Goal: Task Accomplishment & Management: Manage account settings

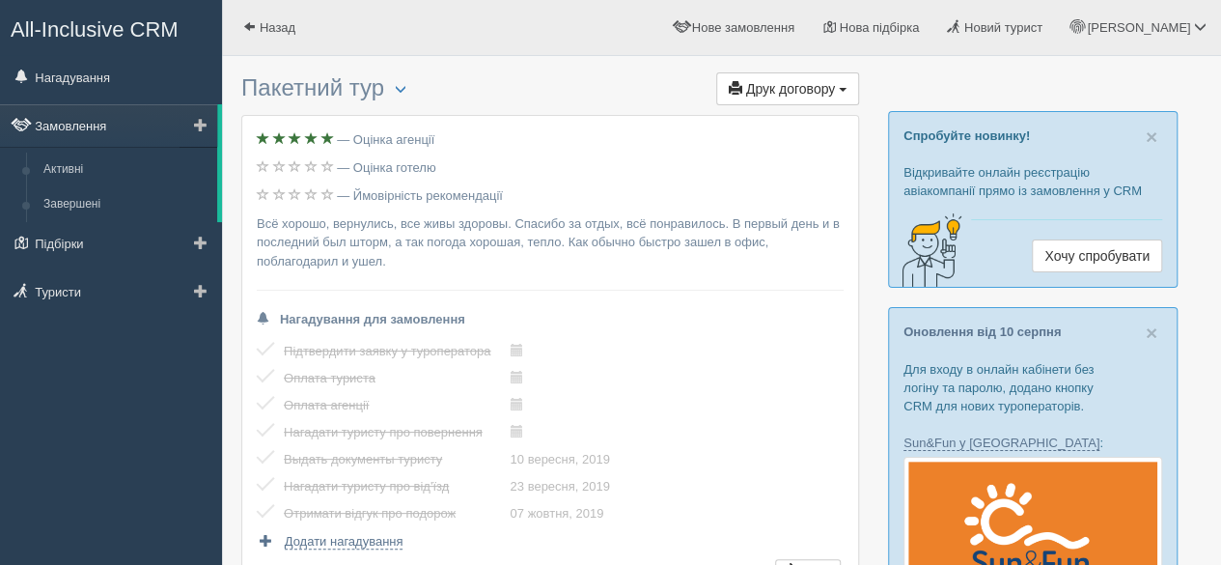
click at [96, 128] on link "Замовлення" at bounding box center [108, 125] width 217 height 42
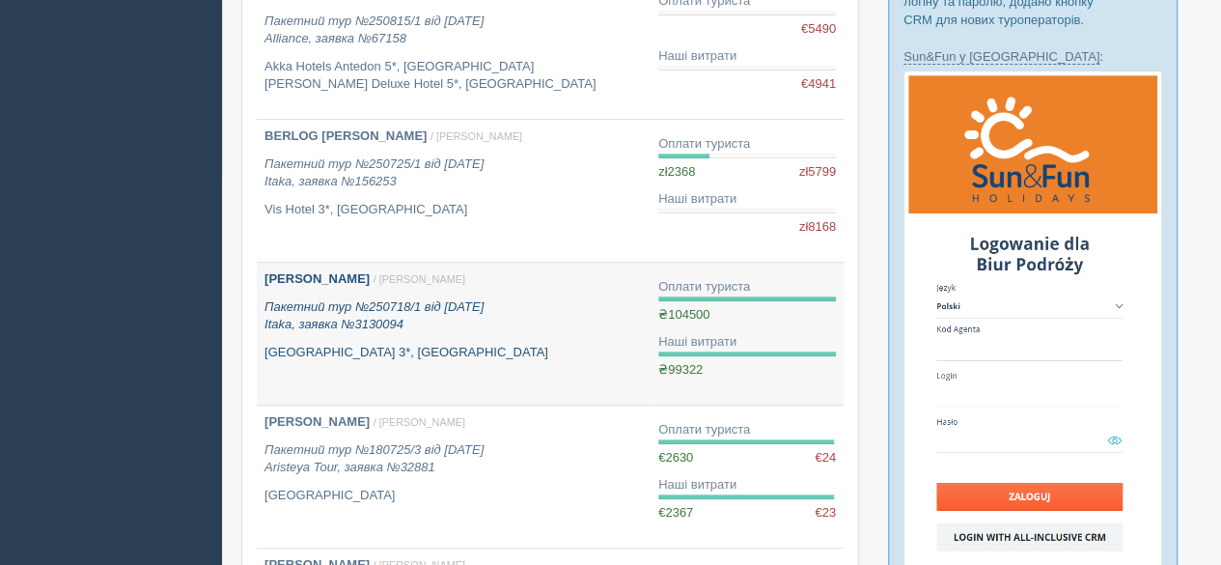
scroll to position [97, 0]
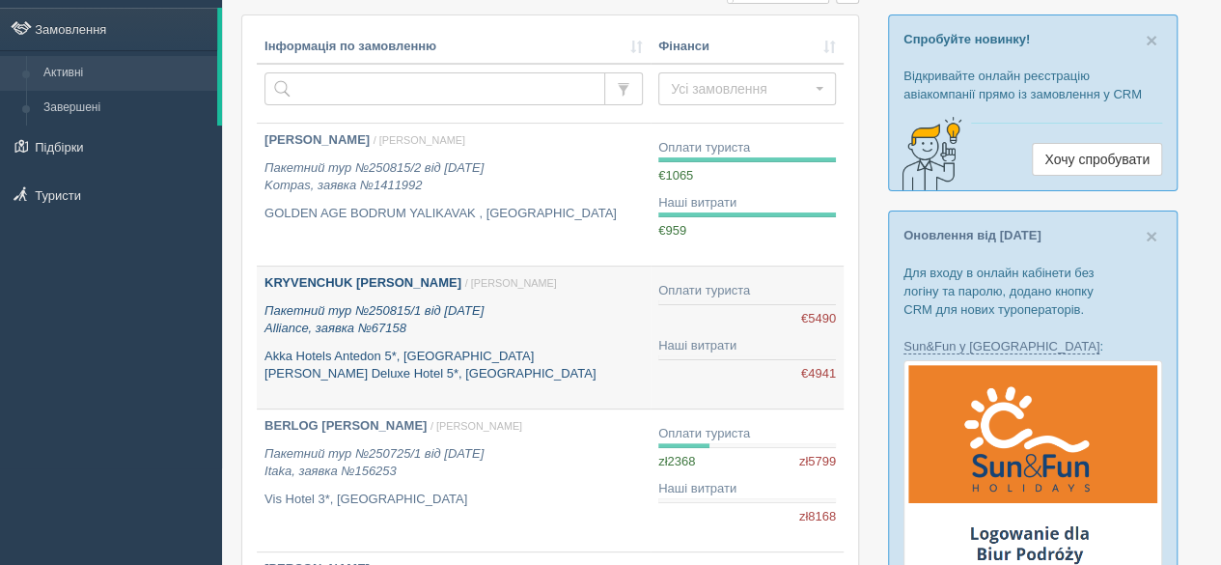
click at [376, 337] on div "KRYVENCHUK IVANNA / Софія Б. Пакетний тур №250815/1 від 08.08.2025 Alliance, за…" at bounding box center [454, 328] width 378 height 109
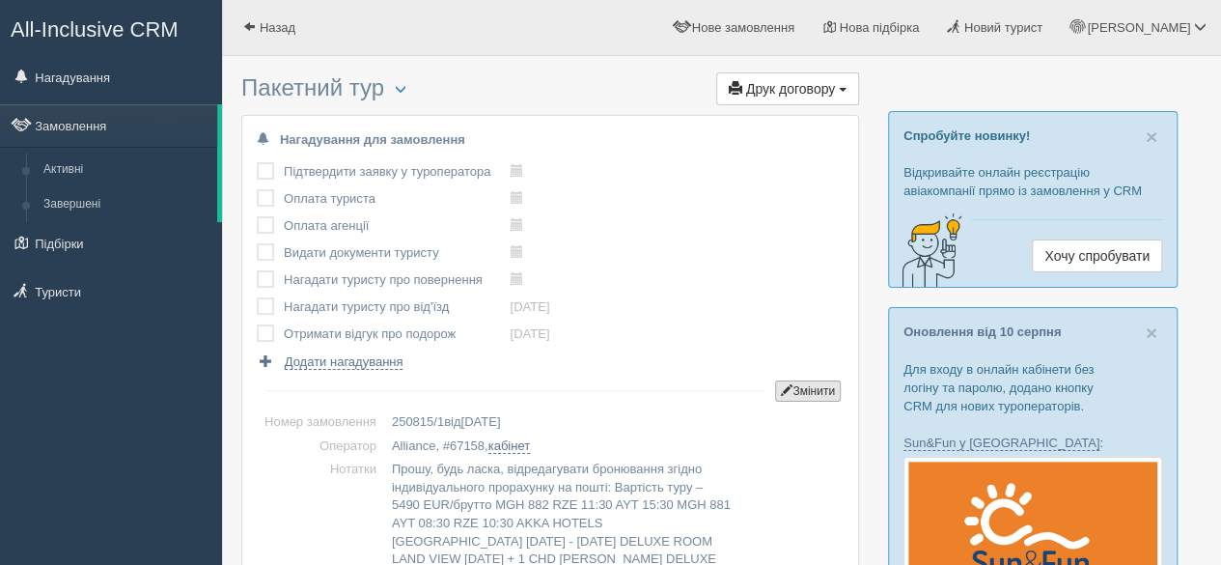
click at [793, 385] on button "Змінити" at bounding box center [808, 390] width 66 height 21
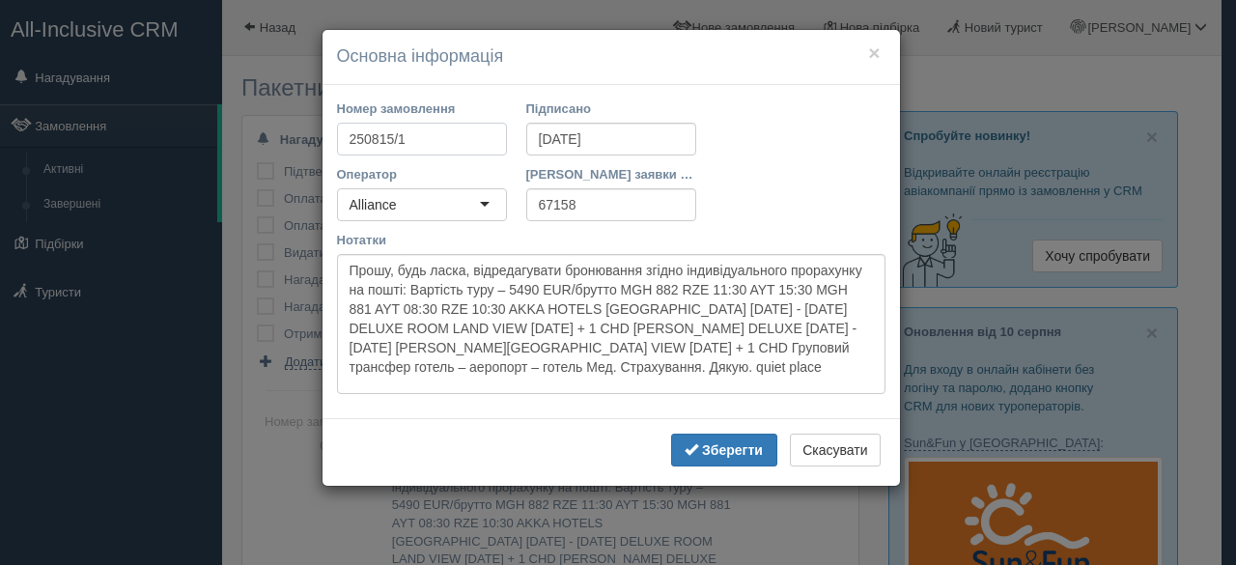
drag, startPoint x: 390, startPoint y: 135, endPoint x: 258, endPoint y: 135, distance: 132.3
click at [258, 135] on div "× Основна інформація Номер замовлення 250815/1 Підписано [DATE] Оператор Allian…" at bounding box center [618, 282] width 1236 height 565
type input "080825/1"
click at [727, 452] on b "Зберегти" at bounding box center [732, 449] width 61 height 15
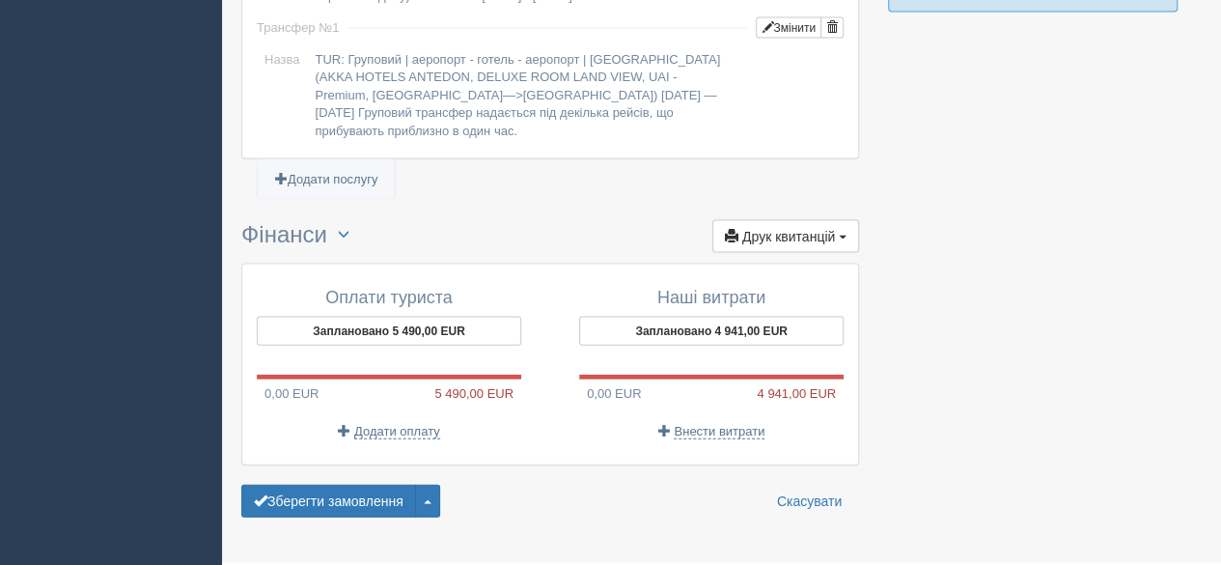
scroll to position [1964, 0]
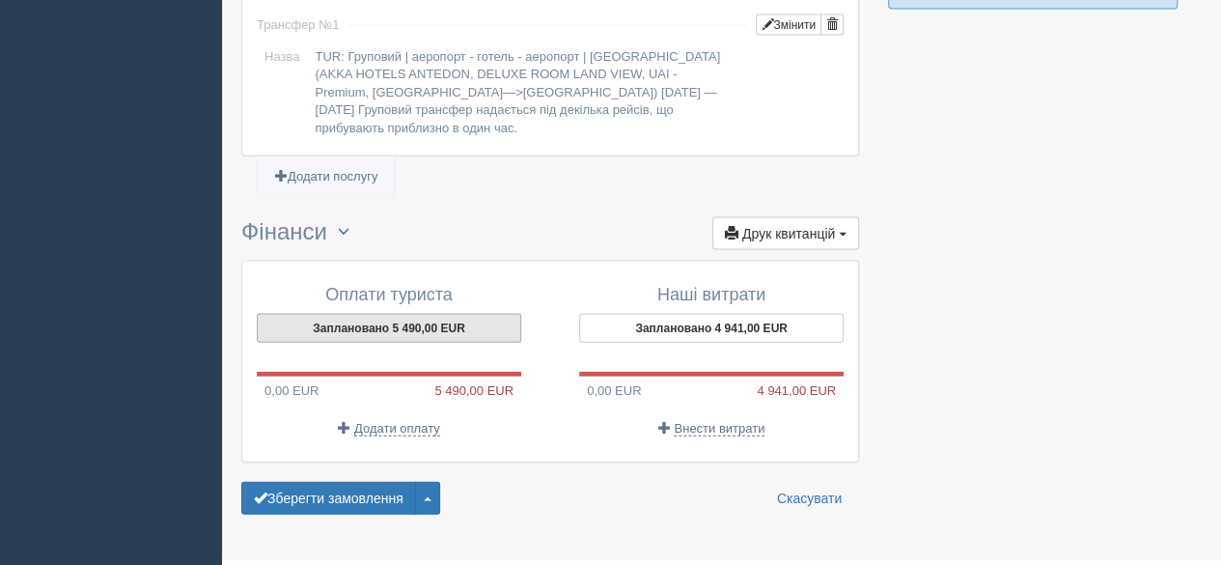
click at [383, 314] on button "Заплановано 5 490,00 EUR" at bounding box center [389, 328] width 265 height 29
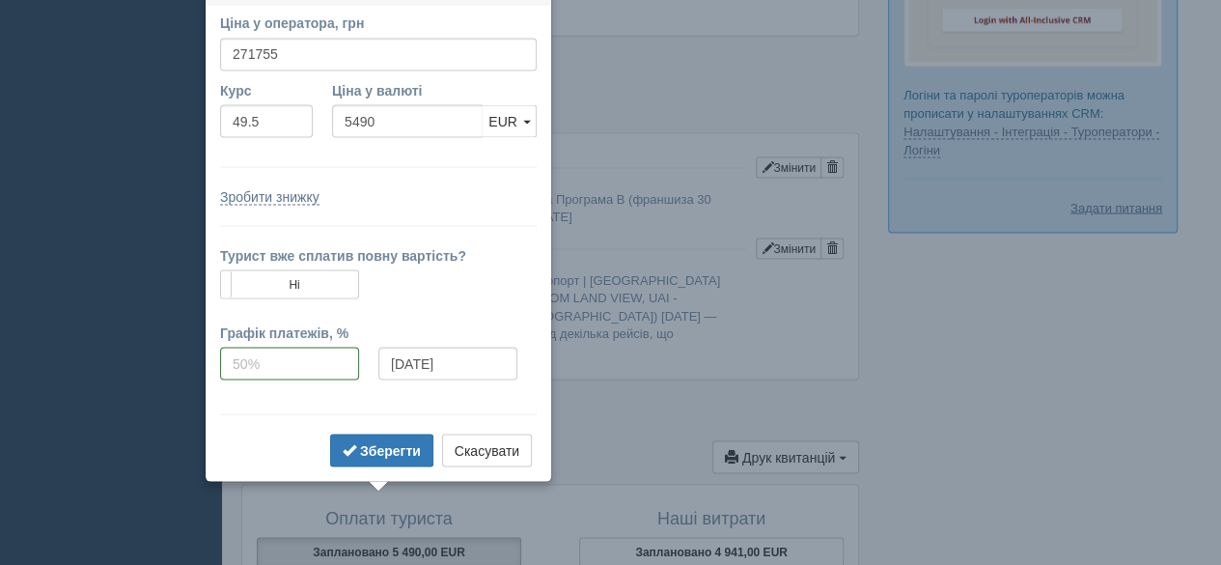
scroll to position [1713, 0]
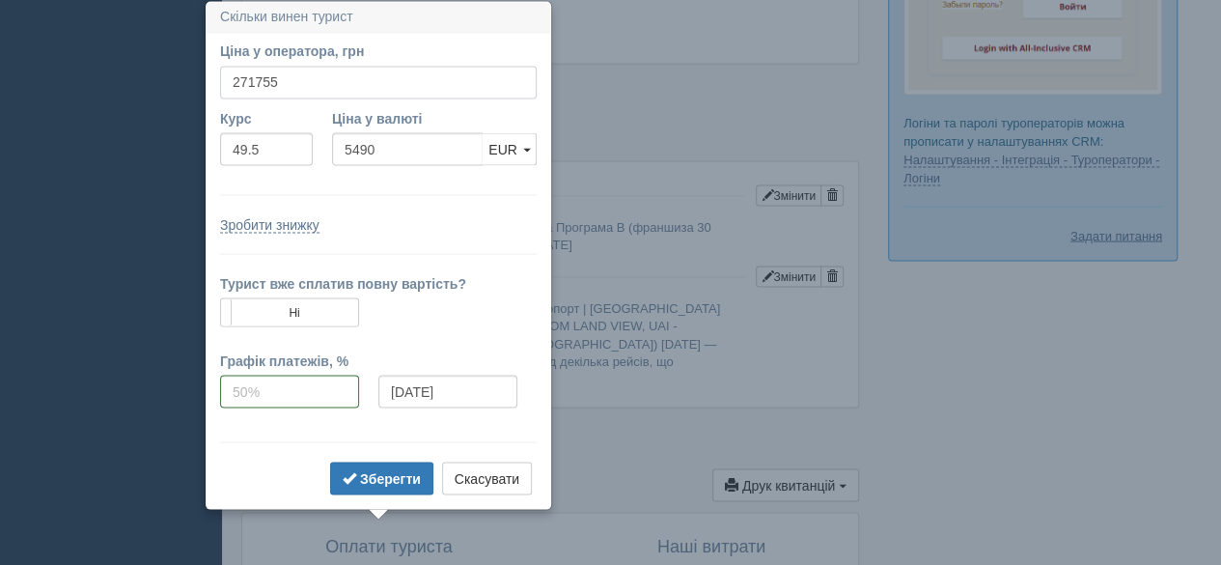
drag, startPoint x: 302, startPoint y: 86, endPoint x: 139, endPoint y: 74, distance: 163.6
paste input "64900"
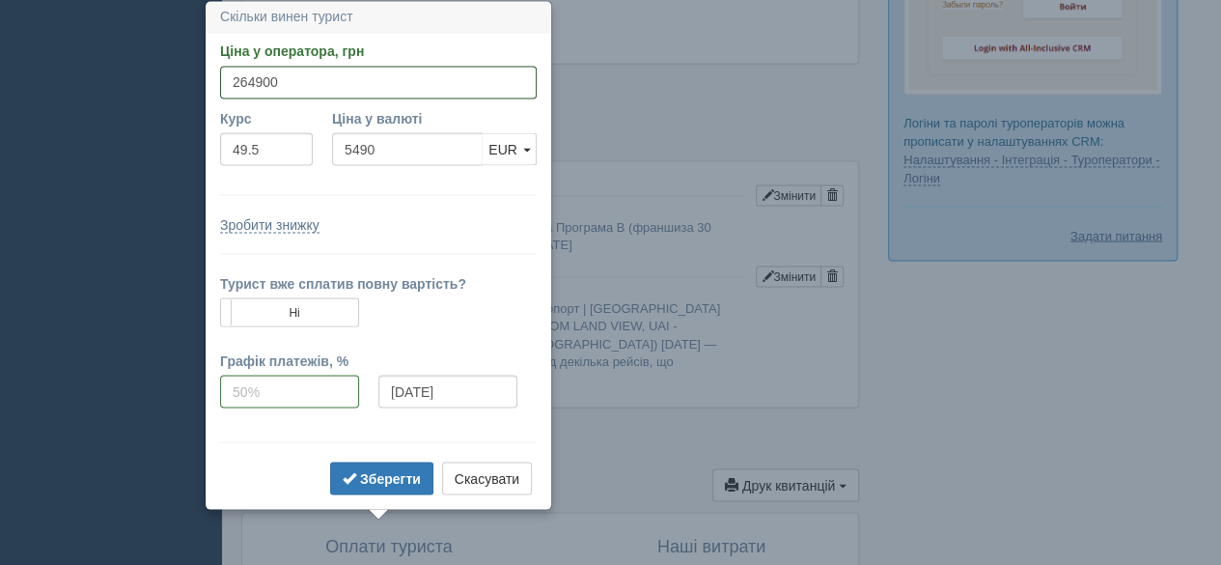
type input "264900"
type input "5351.52"
drag, startPoint x: 154, startPoint y: 144, endPoint x: 126, endPoint y: 141, distance: 28.2
paste input "8.2760"
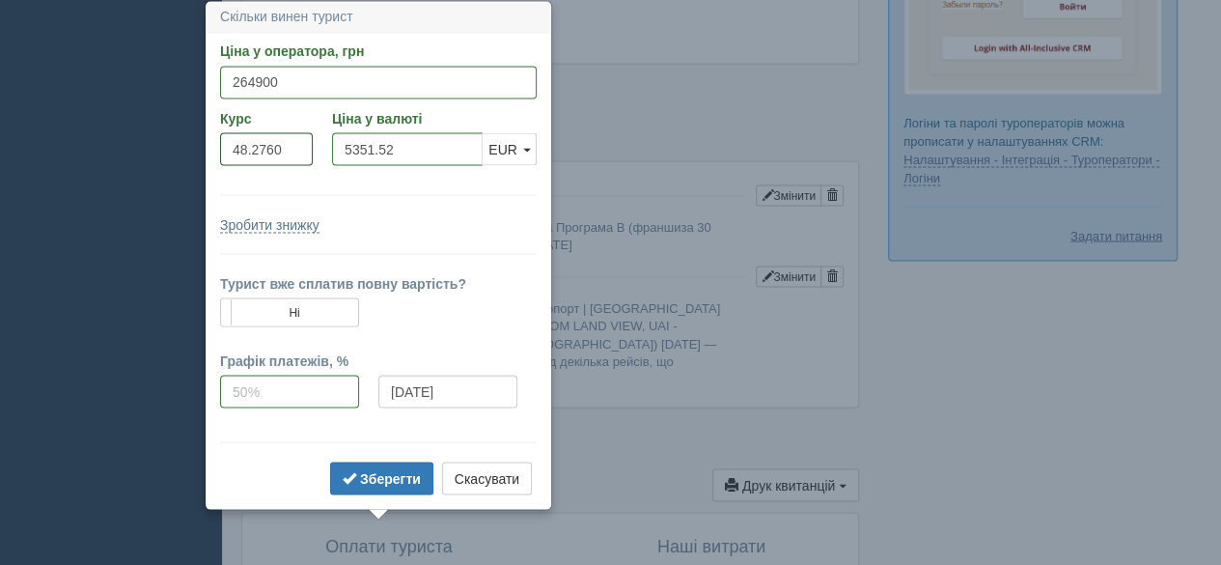
type input "48.2760"
type input "5487.20"
click at [413, 198] on form "Ціна у оператора, грн 264900 Вказати ціну у валюті Курс 48.2760 Ціна у валюті 5…" at bounding box center [378, 271] width 317 height 458
click at [499, 478] on button "Скасувати" at bounding box center [487, 478] width 90 height 33
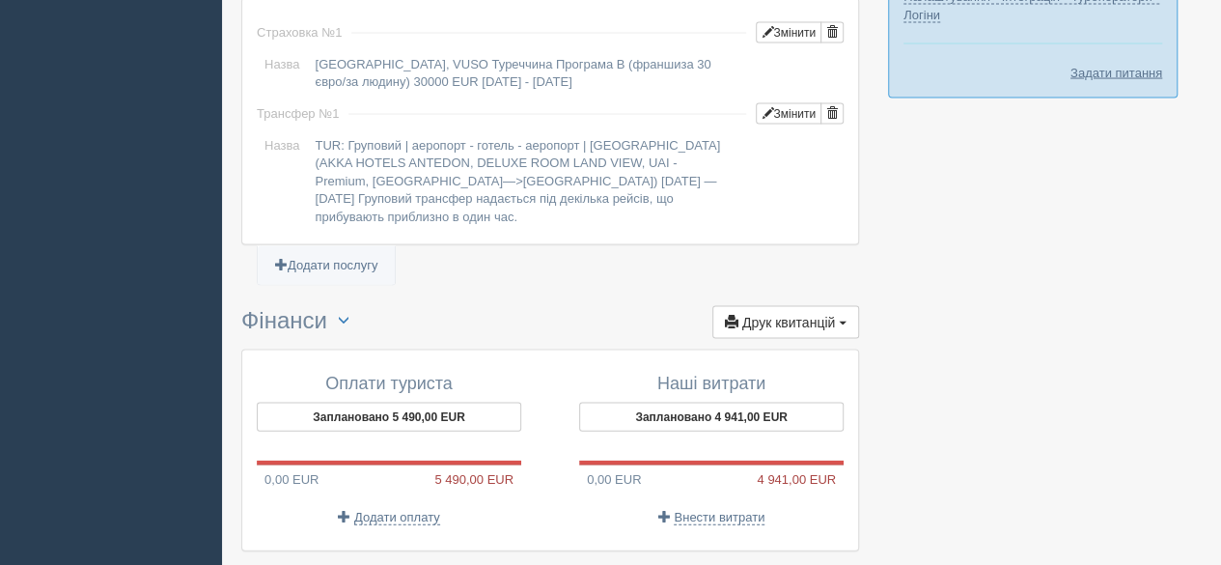
scroll to position [1906, 0]
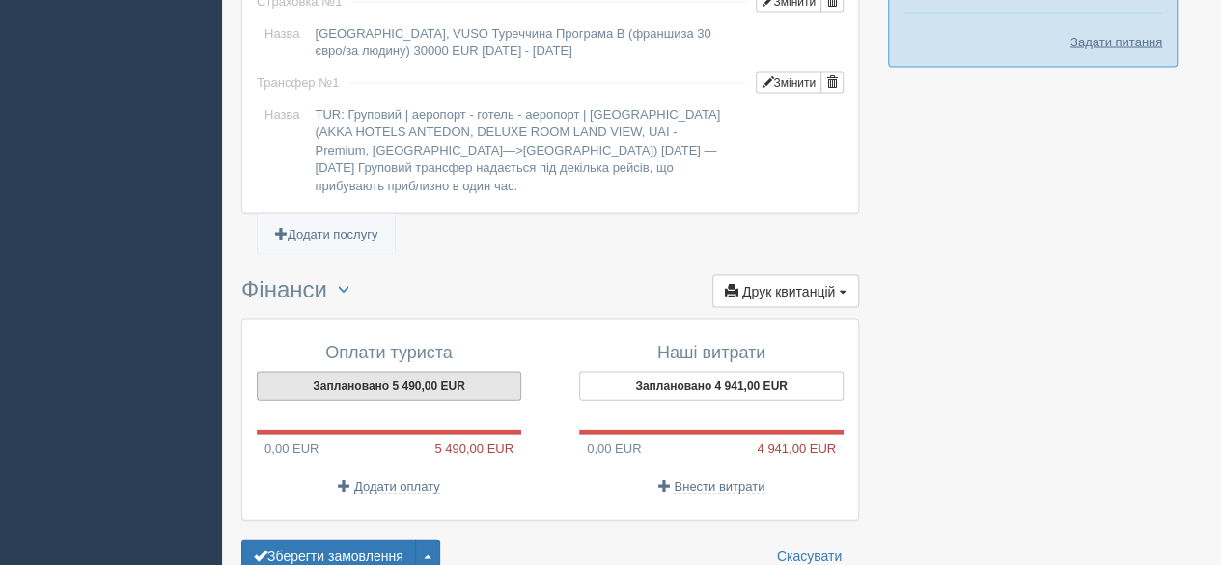
click at [442, 372] on button "Заплановано 5 490,00 EUR" at bounding box center [389, 386] width 265 height 29
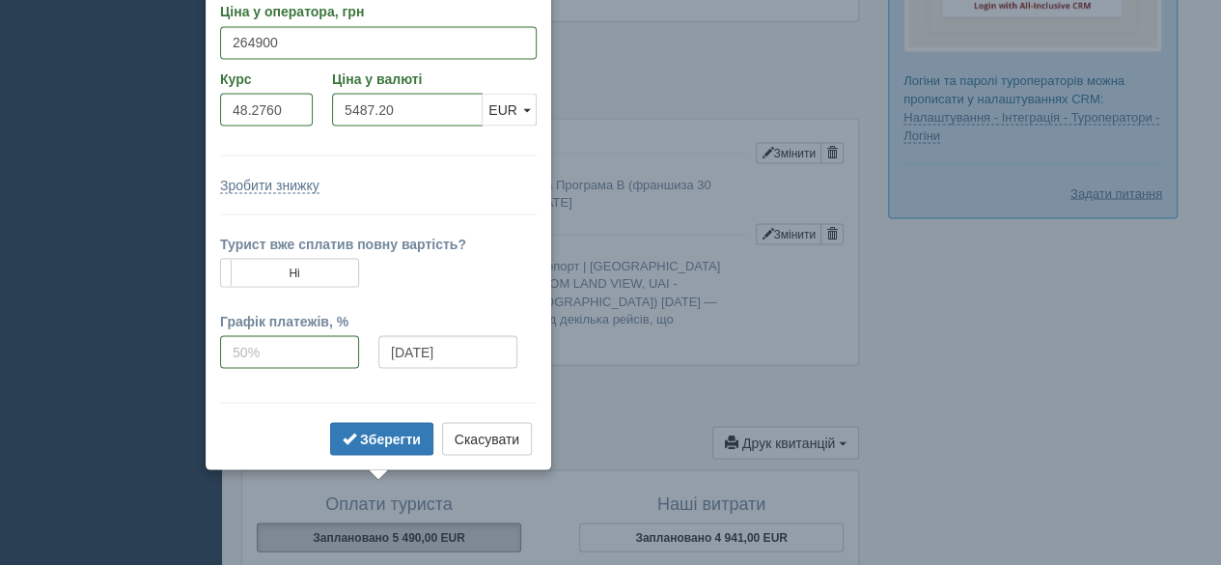
scroll to position [1716, 0]
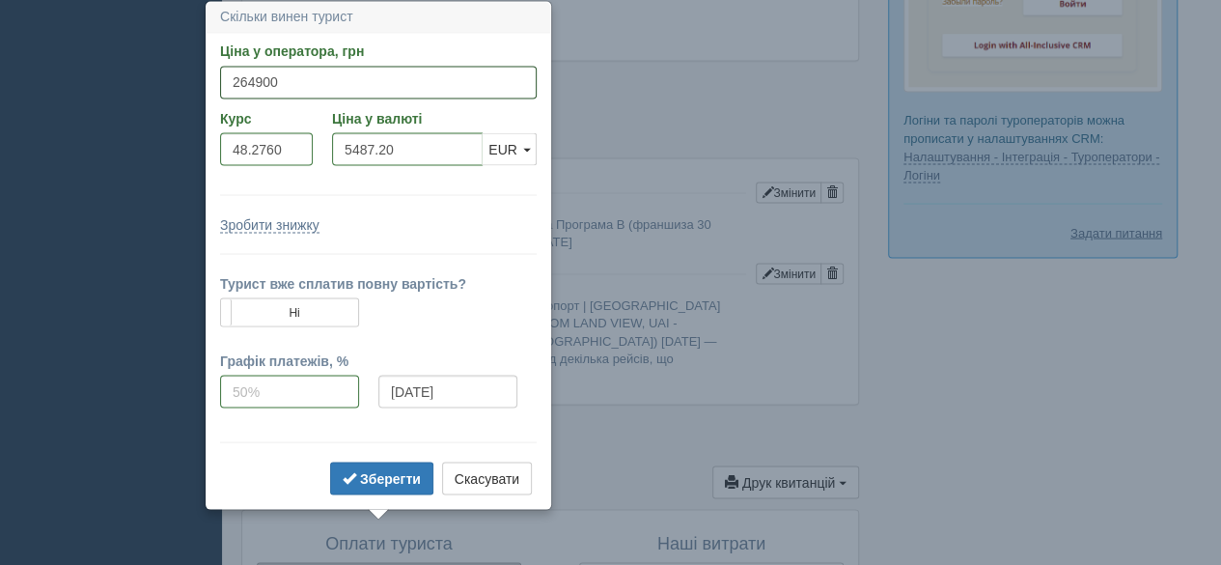
drag, startPoint x: 292, startPoint y: 85, endPoint x: 104, endPoint y: 84, distance: 187.3
paste input "48.276"
type input "48.2760"
drag, startPoint x: 220, startPoint y: 82, endPoint x: 137, endPoint y: 82, distance: 83.0
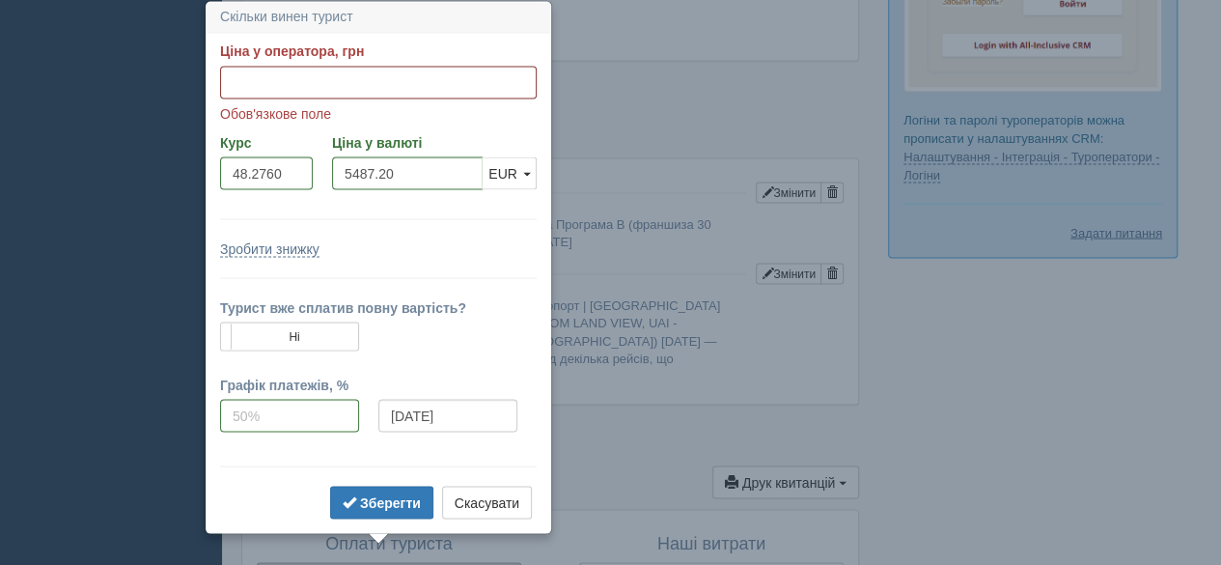
paste input "264900"
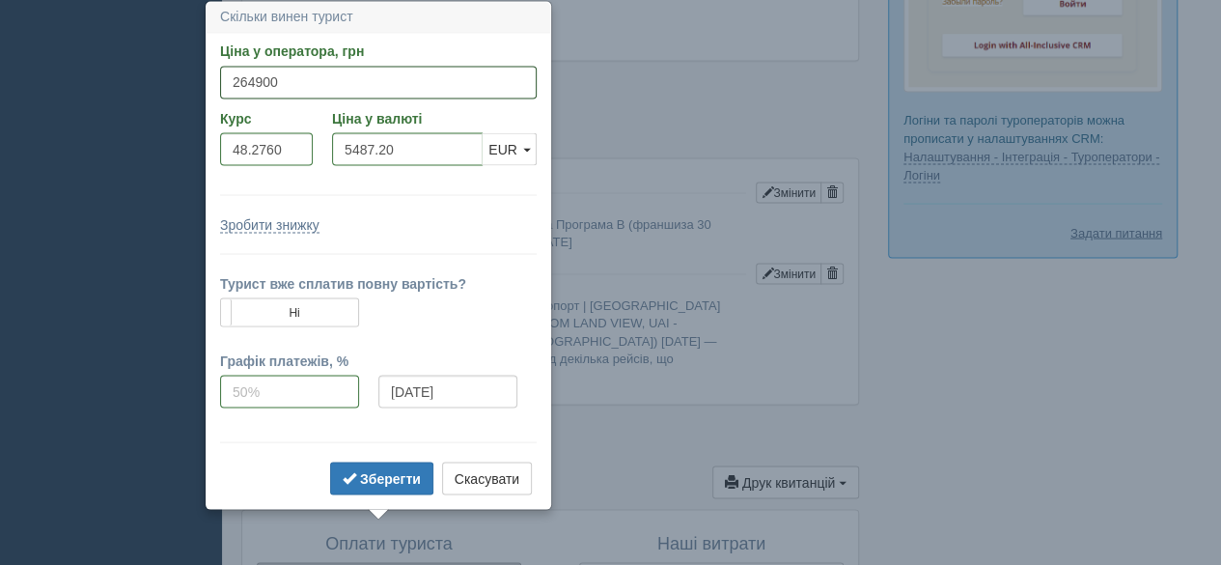
type input "264900"
click at [430, 223] on div "Зробити знижку" at bounding box center [378, 223] width 317 height 19
click at [390, 482] on b "Зберегти" at bounding box center [390, 477] width 61 height 15
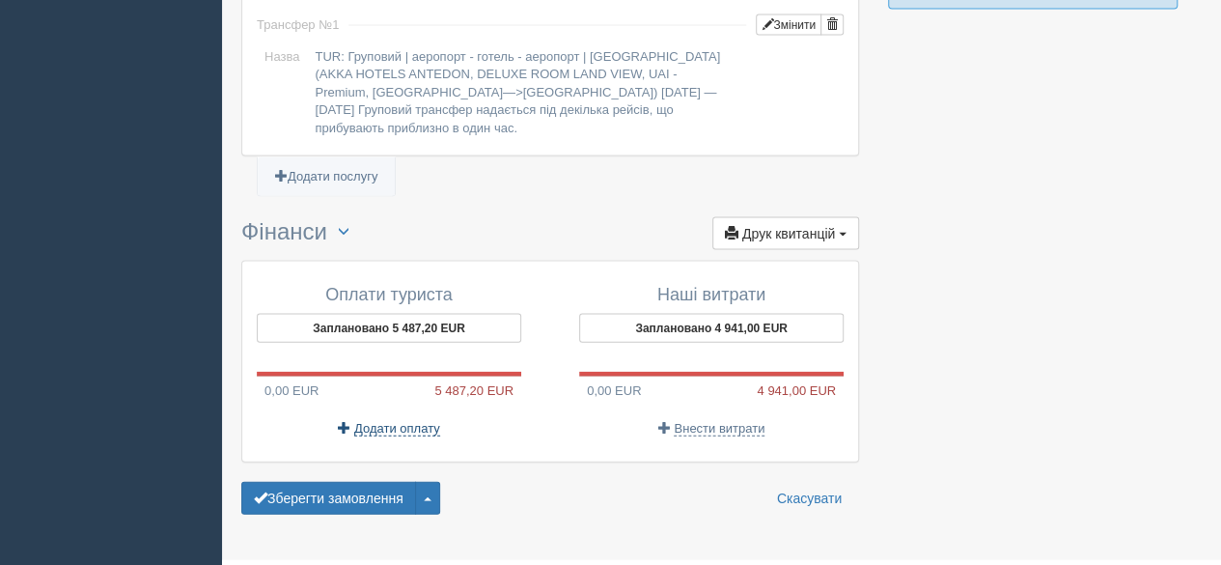
click at [398, 421] on span "Додати оплату" at bounding box center [397, 428] width 86 height 15
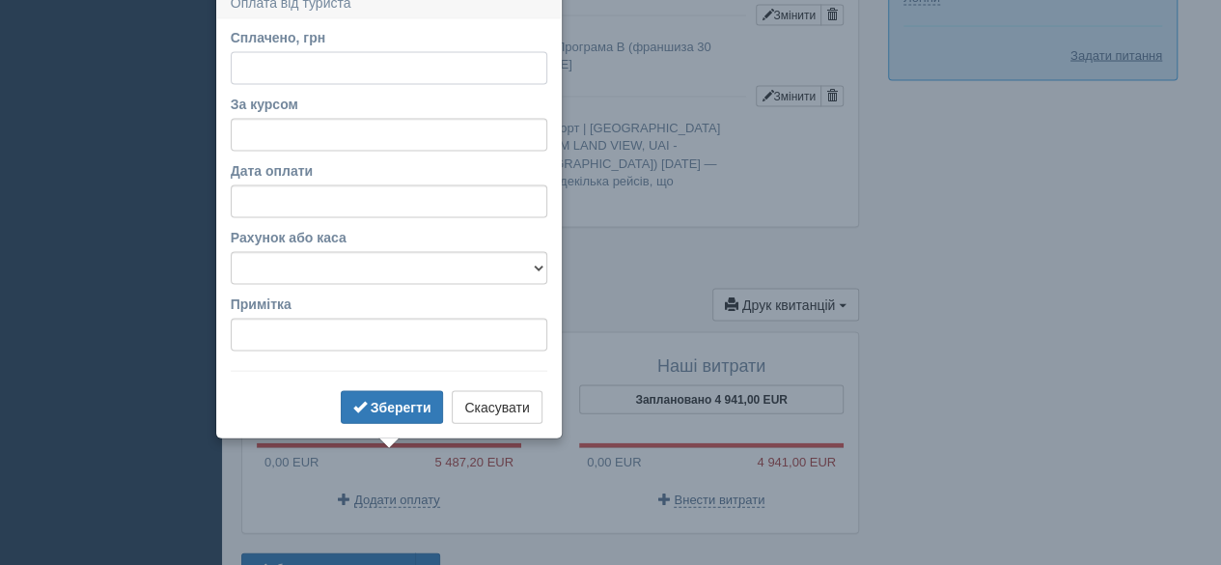
scroll to position [1879, 0]
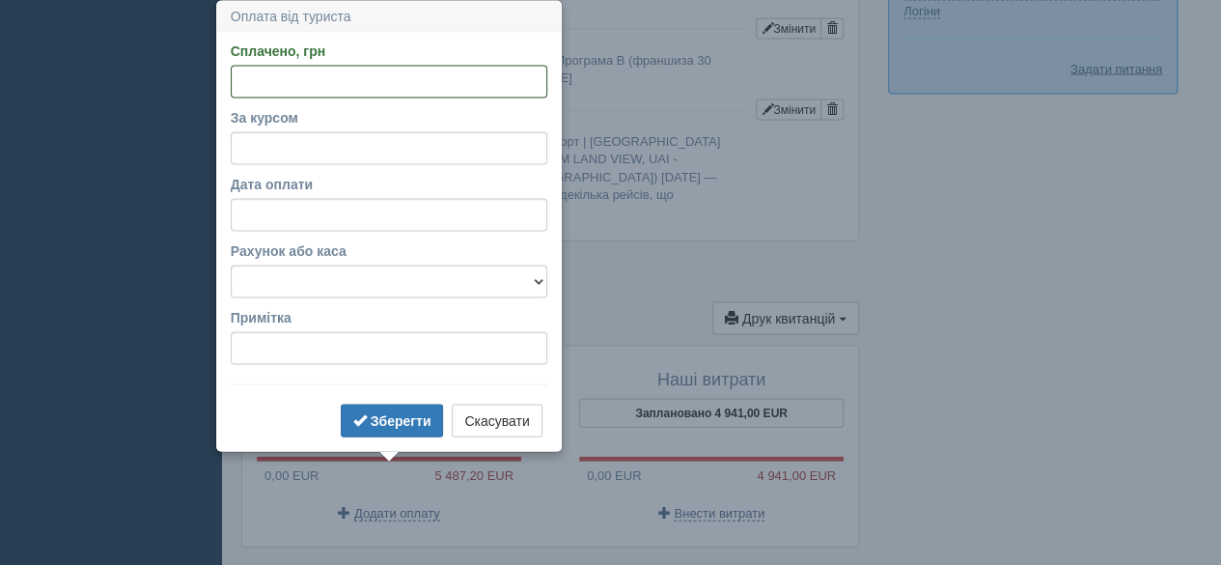
paste input "79470"
type input "79470"
click at [309, 148] on input "За курсом" at bounding box center [389, 148] width 317 height 33
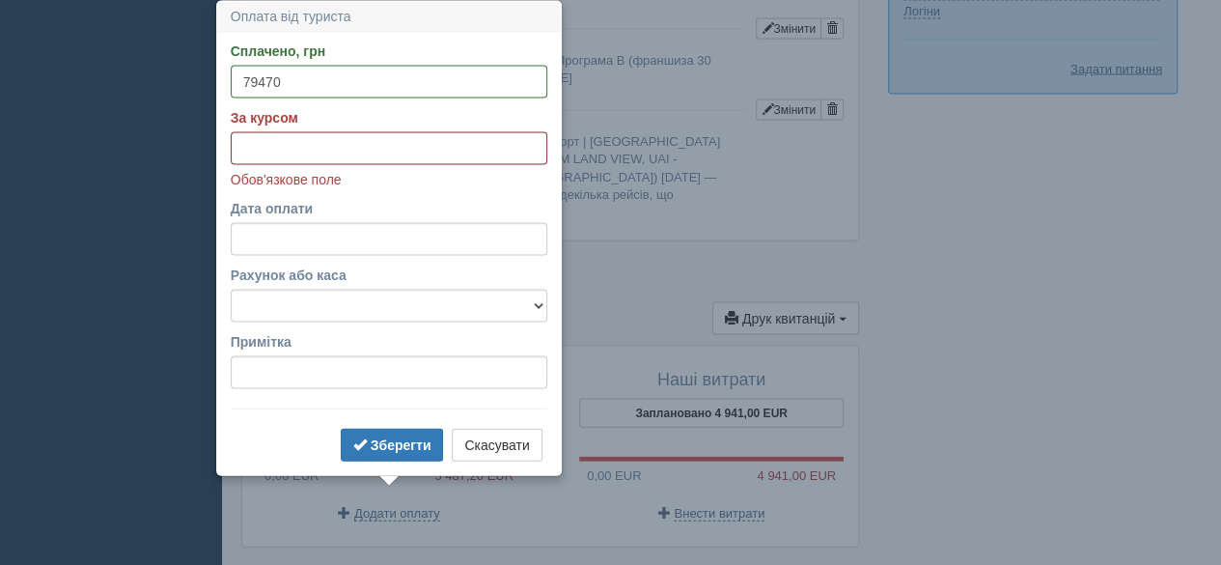
paste input "48.2760"
type input "48.2760"
click at [309, 233] on input "Дата оплати" at bounding box center [389, 239] width 317 height 33
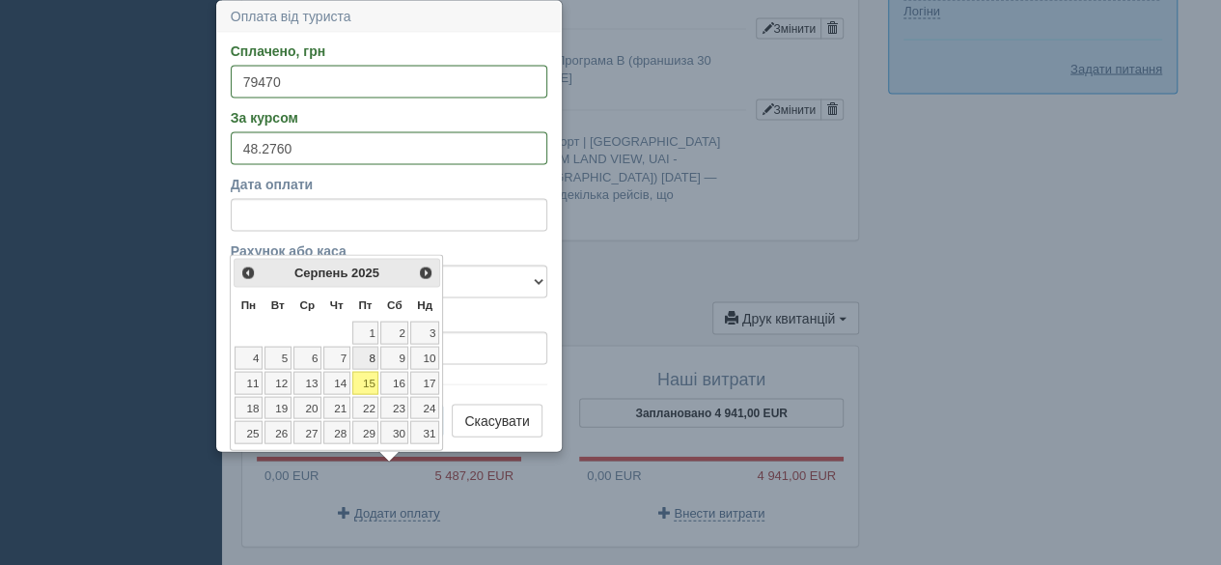
click at [369, 358] on link "8" at bounding box center [365, 358] width 27 height 23
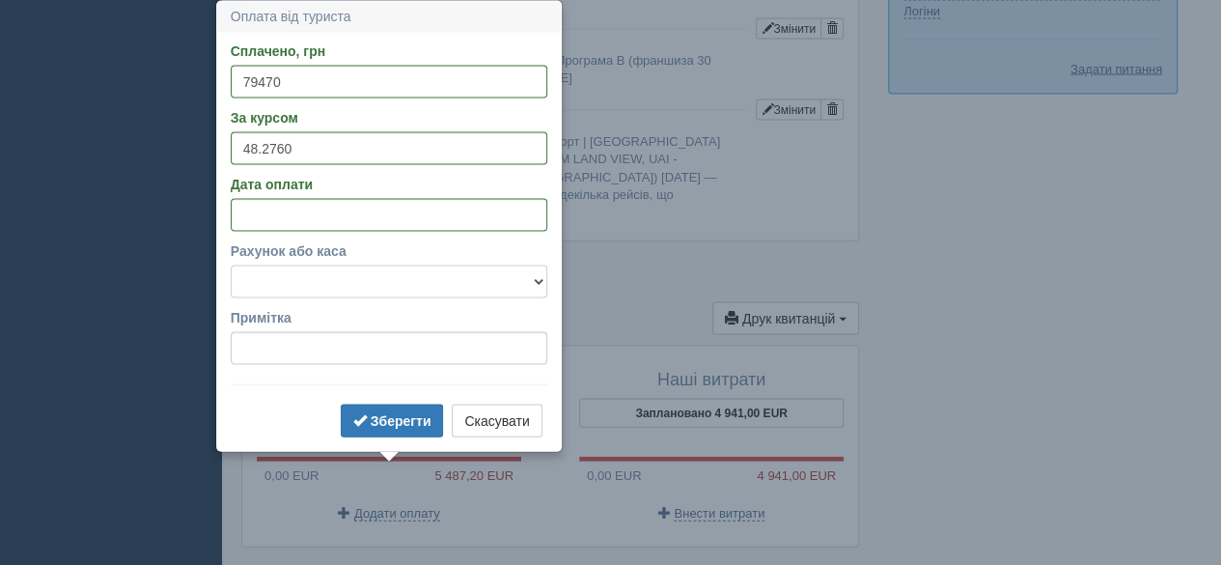
click at [305, 281] on select "Банковский счёт Наличная касса" at bounding box center [389, 282] width 317 height 33
select select "575"
click at [231, 266] on select "Банковский счёт Наличная касса" at bounding box center [389, 282] width 317 height 33
click at [350, 339] on input "Примітка" at bounding box center [389, 348] width 317 height 33
type input "Приват Банк"
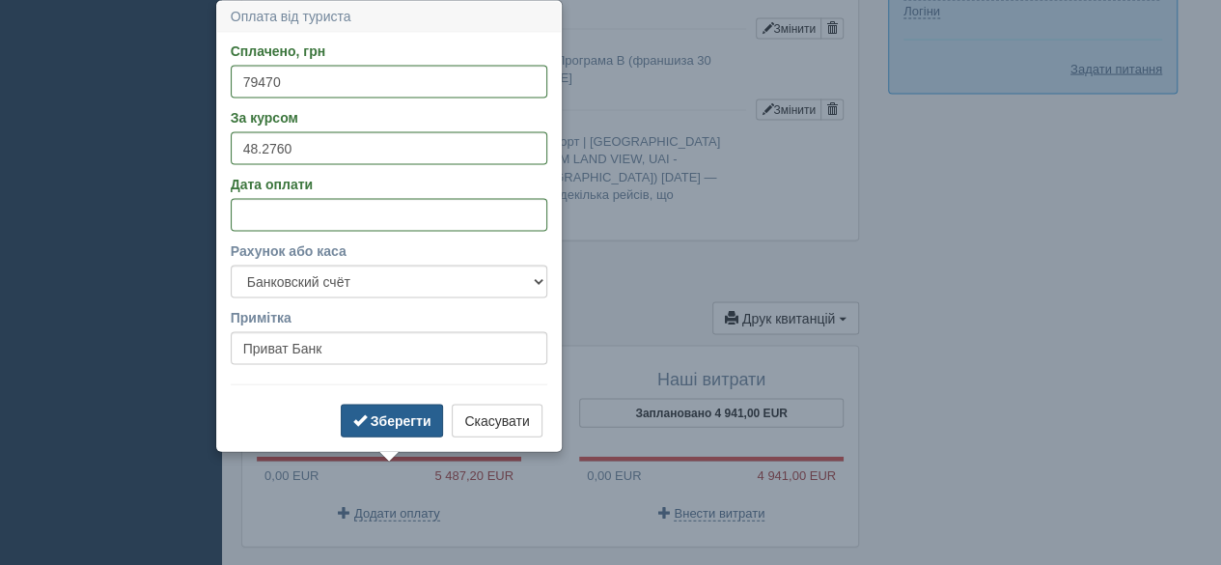
click at [380, 427] on button "Зберегти" at bounding box center [392, 421] width 103 height 33
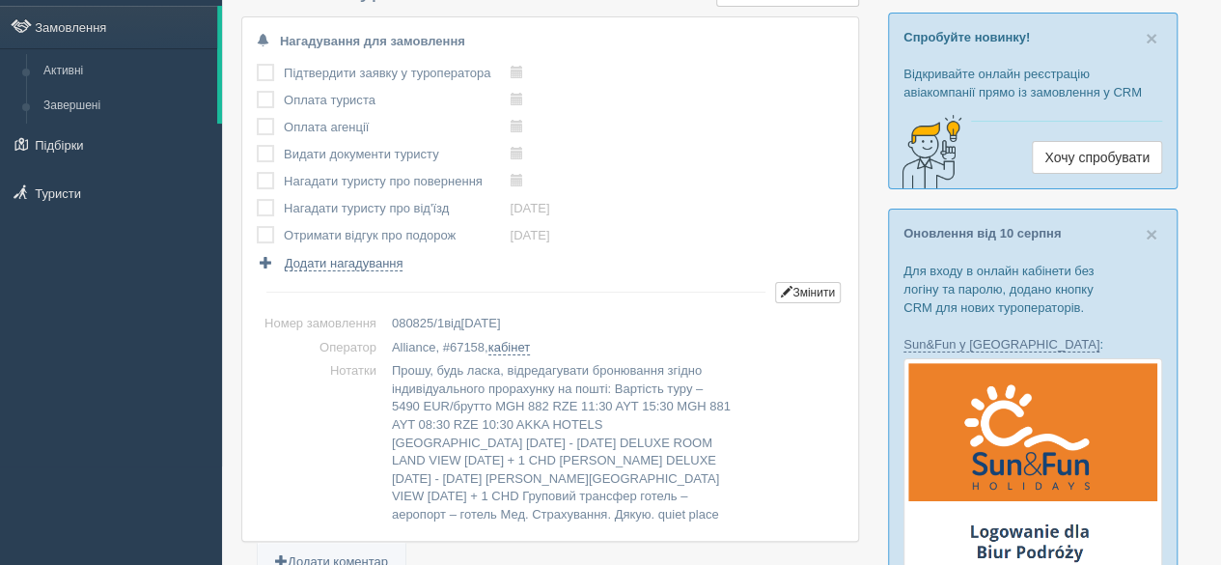
scroll to position [193, 0]
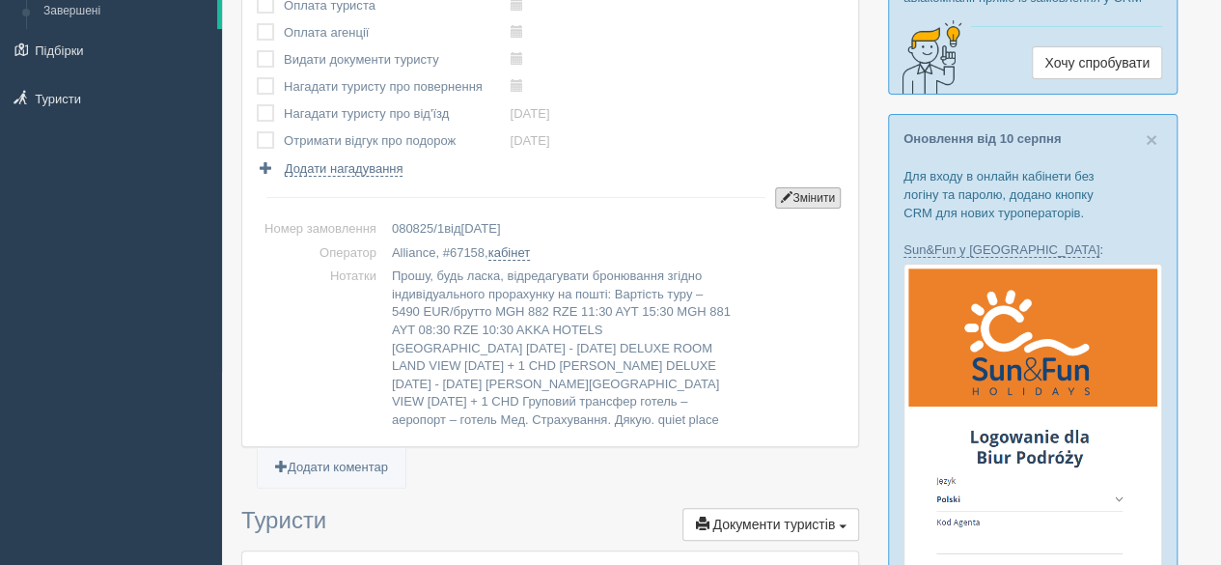
click at [822, 193] on button "Змінити" at bounding box center [808, 197] width 66 height 21
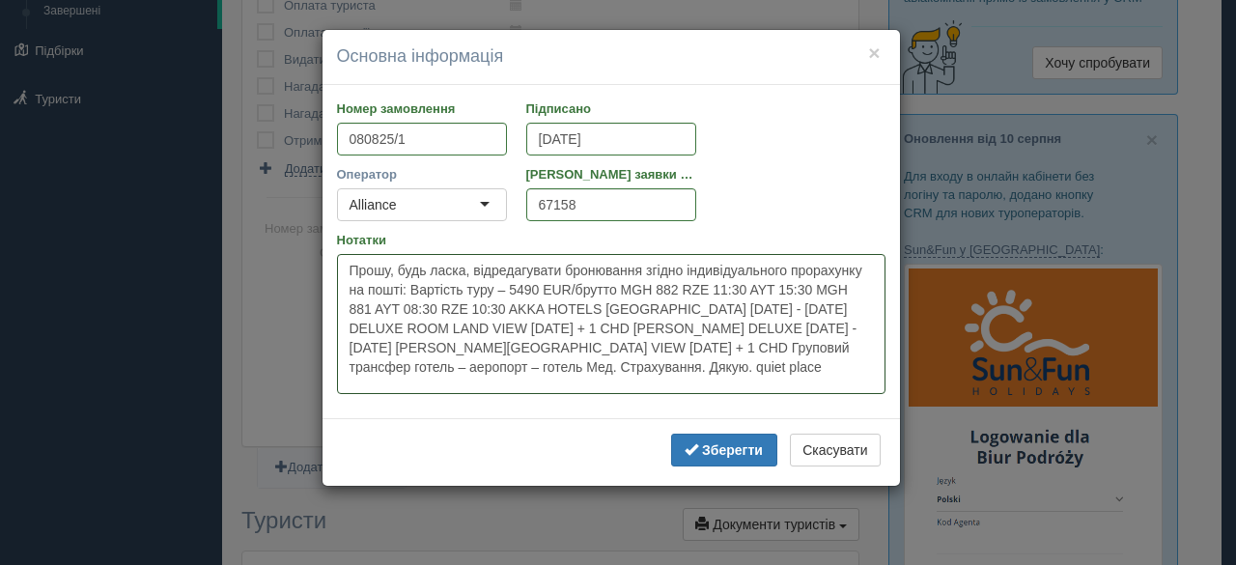
drag, startPoint x: 694, startPoint y: 374, endPoint x: 285, endPoint y: 238, distance: 431.4
click at [280, 238] on div "× Основна інформація Номер замовлення 080825/1 Підписано [DATE] Оператор Allian…" at bounding box center [618, 282] width 1236 height 565
paste textarea "алишок = 185 430 грн конвертуємо у євро, на сьогодні = 3841 євро."
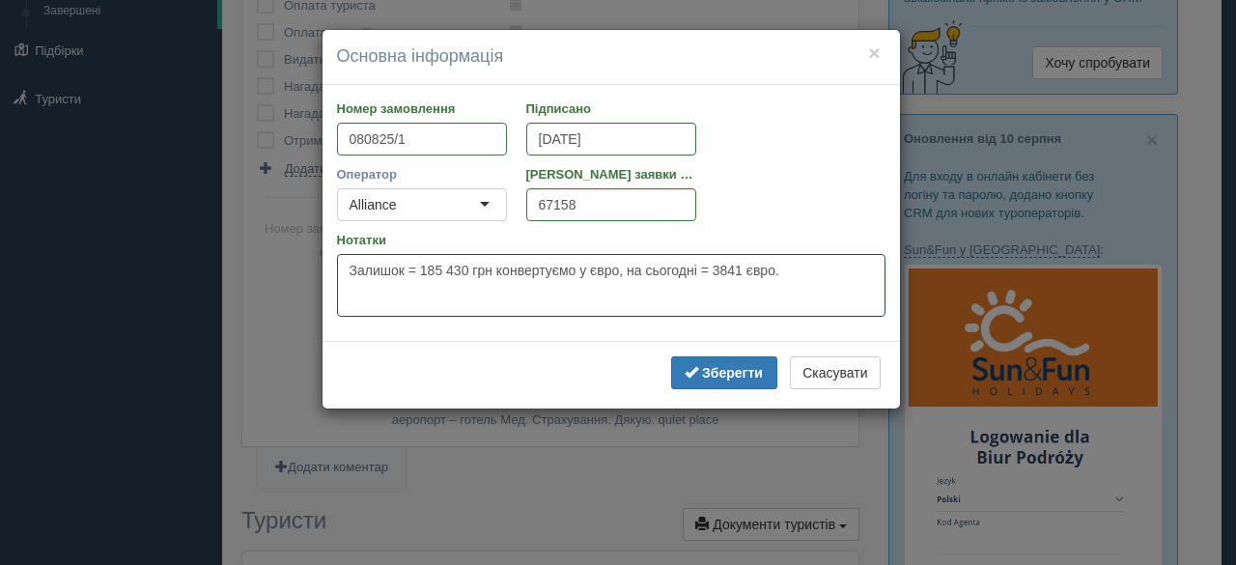
click at [448, 267] on textarea "Прошу, будь ласка, відредагувати бронювання згідно індивідуального прорахунку н…" at bounding box center [611, 285] width 548 height 63
click at [794, 269] on textarea "Прошу, будь ласка, відредагувати бронювання згідно індивідуального прорахунку н…" at bounding box center [611, 285] width 548 height 63
paste textarea "Залишок оплачується по курсу євро НБУ на день доплати, не пізніше, ніж за 15-16…"
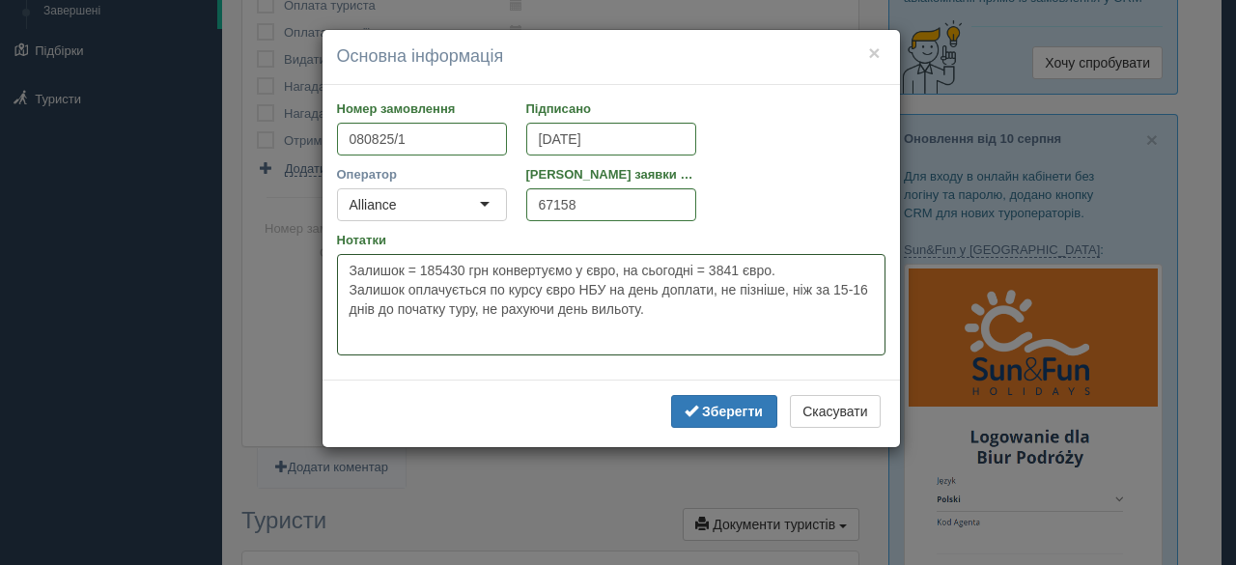
paste textarea "Сайт: [URL][DOMAIN_NAME]"
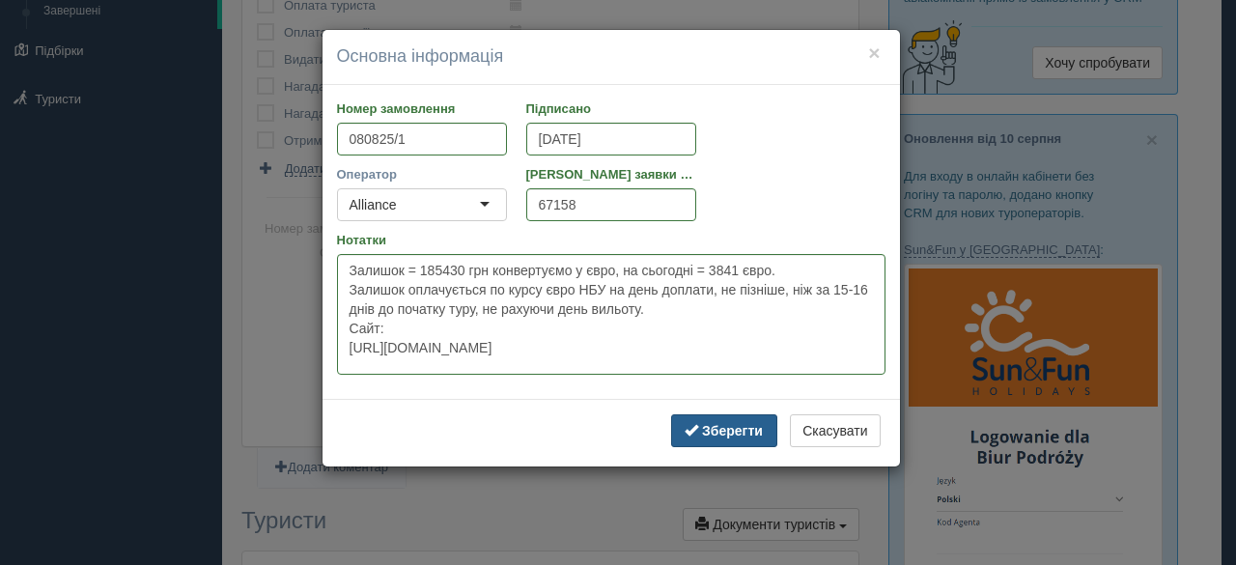
click at [742, 429] on b "Зберегти" at bounding box center [732, 430] width 61 height 15
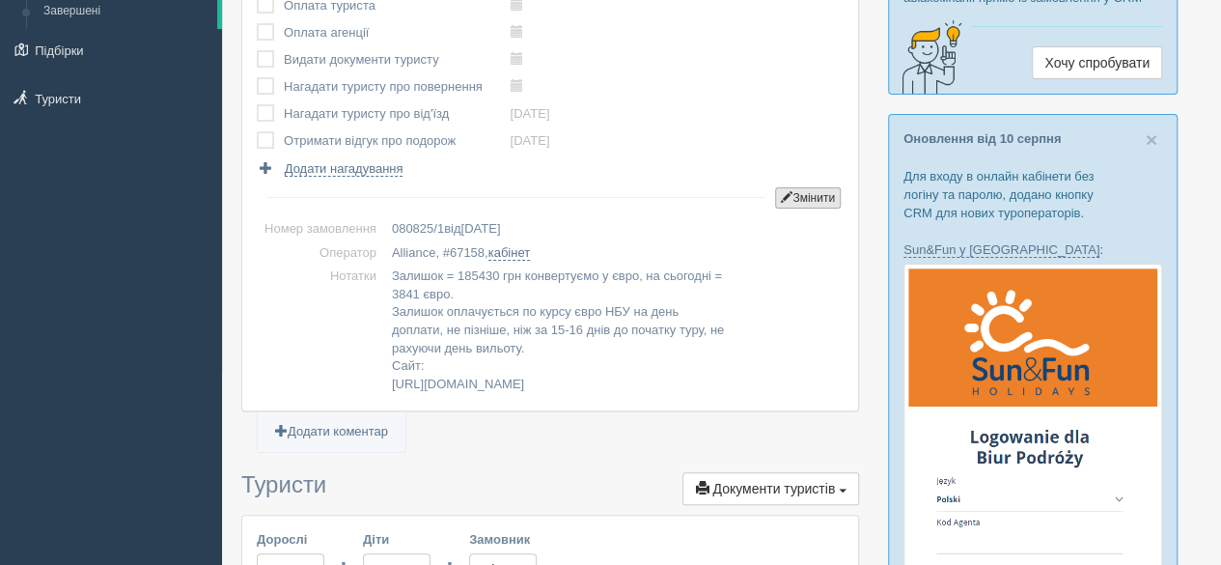
click at [809, 198] on button "Змінити" at bounding box center [808, 197] width 66 height 21
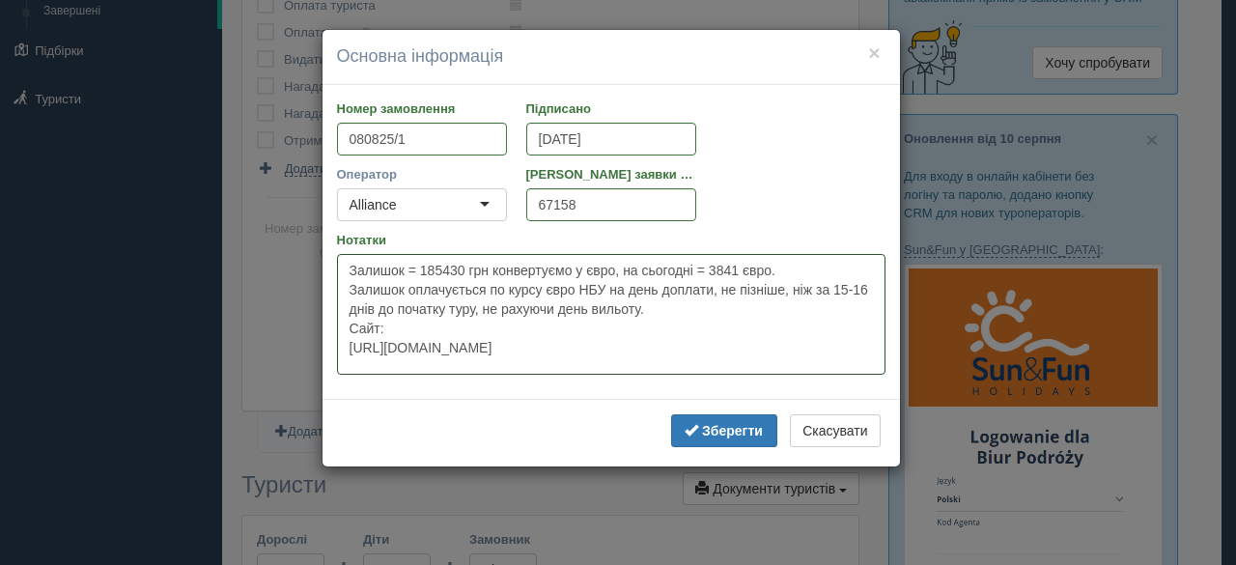
click at [660, 350] on textarea "Прошу, будь ласка, відредагувати бронювання згідно індивідуального прорахунку н…" at bounding box center [611, 314] width 548 height 121
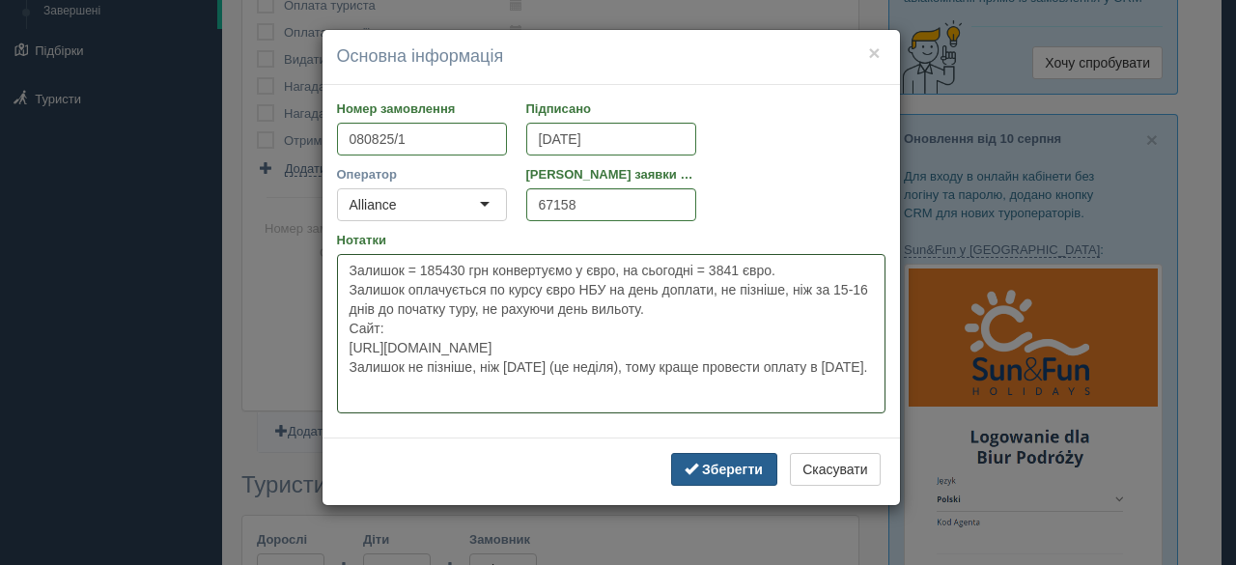
type textarea "Залишок = 185430 грн конвертуємо у євро, на сьогодні = 3841 євро. Залишок оплач…"
click at [723, 459] on button "Зберегти" at bounding box center [724, 469] width 106 height 33
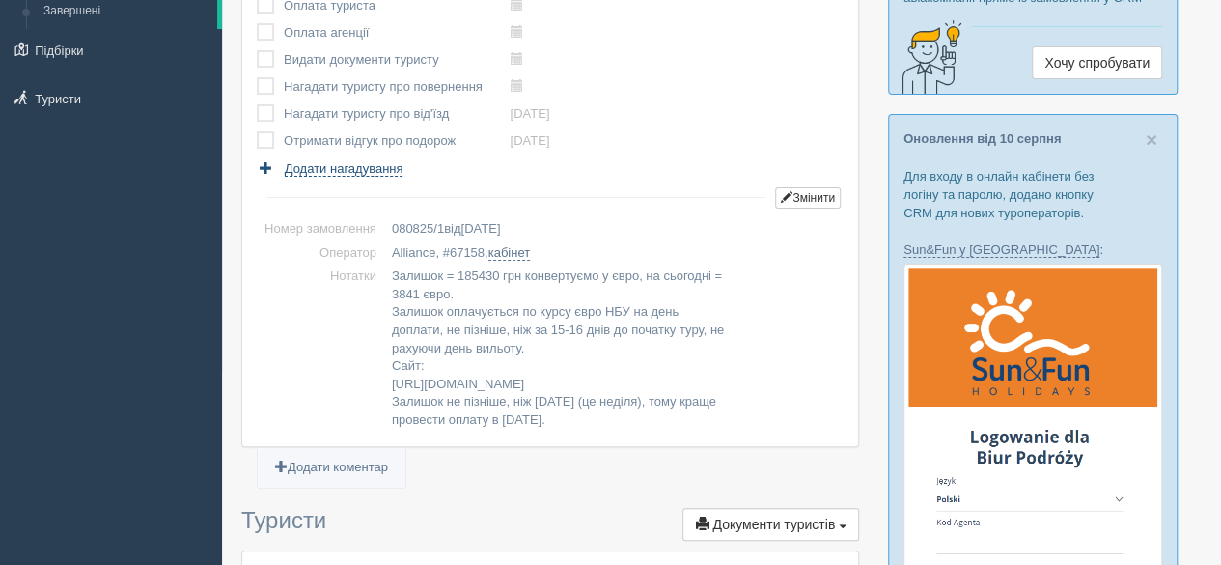
click at [383, 159] on link "Додати нагадування" at bounding box center [330, 168] width 146 height 18
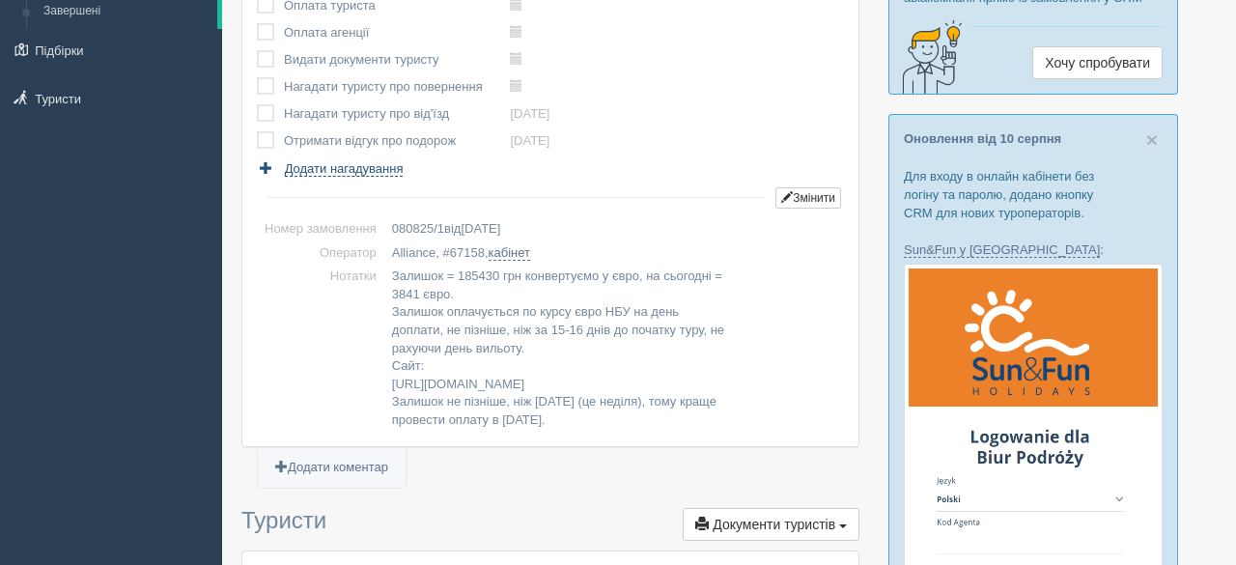
select select "10"
select select "50"
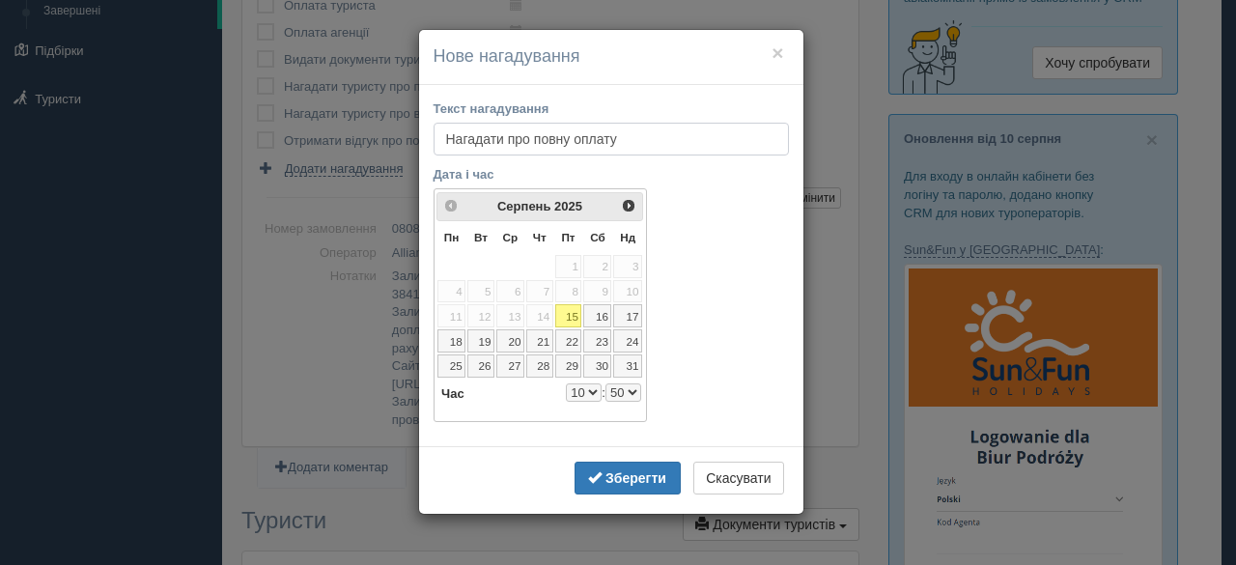
type input "Нагадати про повну оплату"
click at [630, 204] on span "Наст>" at bounding box center [629, 204] width 15 height 15
select select "10"
select select "50"
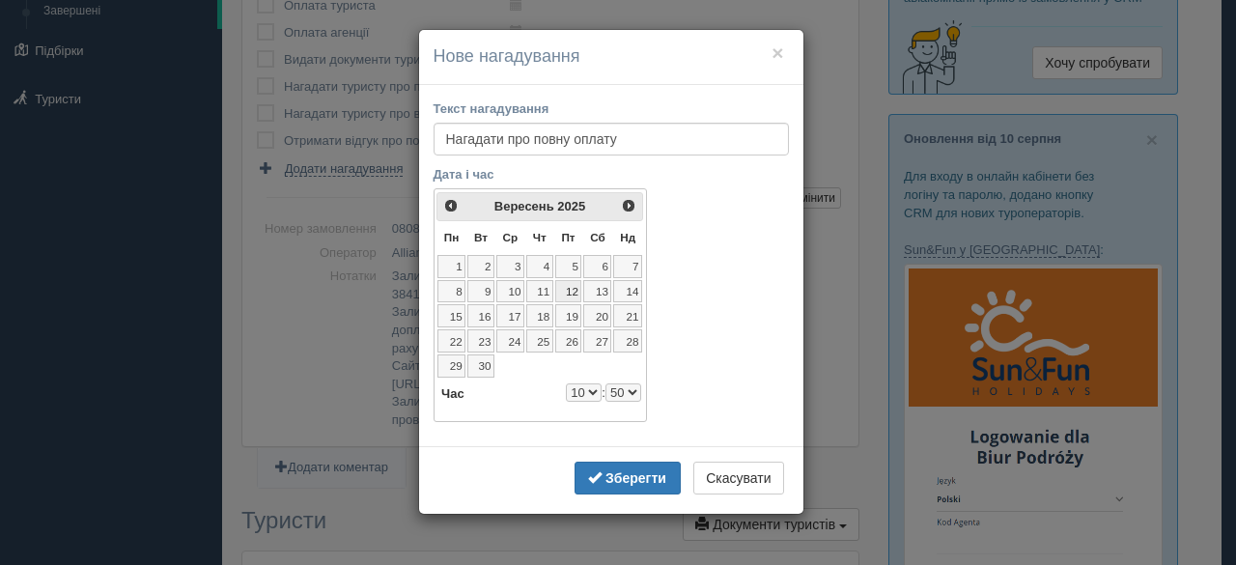
click at [575, 285] on link "12" at bounding box center [568, 291] width 27 height 23
select select "10"
select select "50"
click at [588, 389] on select "0 1 2 3 4 5 6 7 8 9 10 11 12 13 14 15 16 17 18 19 20 21 22 23" at bounding box center [584, 392] width 36 height 18
select select "7"
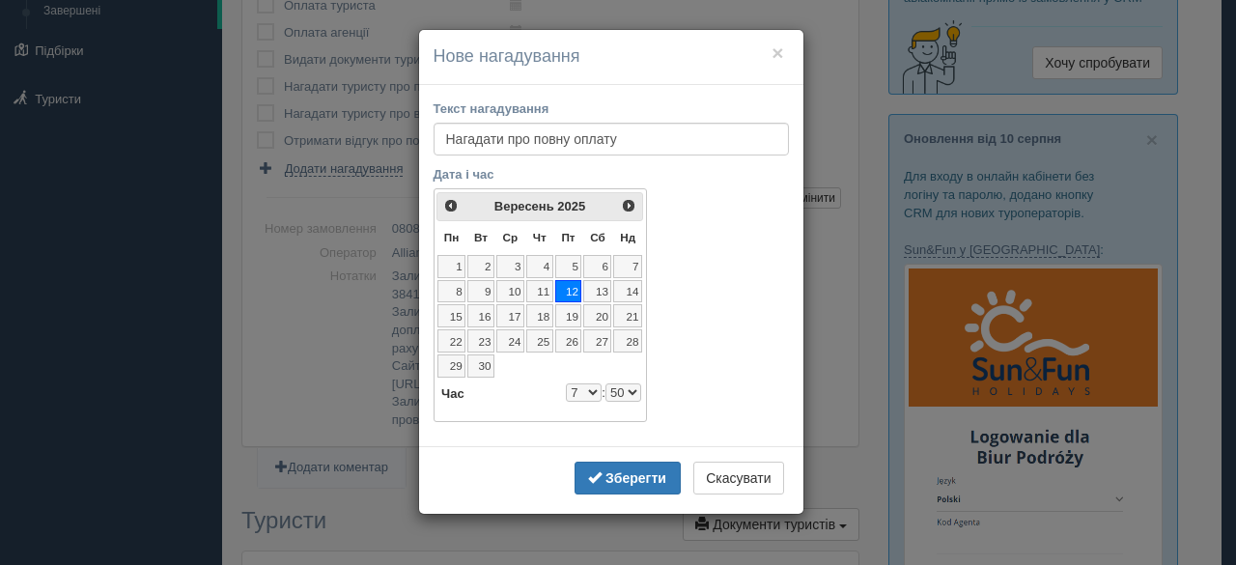
select select "50"
click at [633, 471] on b "Зберегти" at bounding box center [635, 477] width 61 height 15
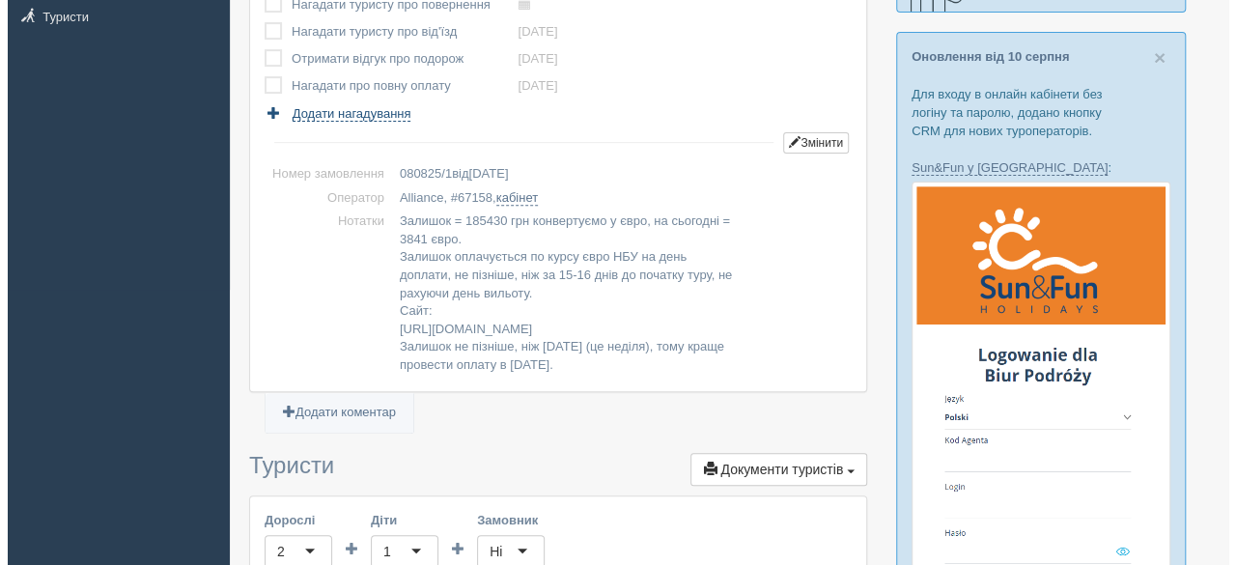
scroll to position [97, 0]
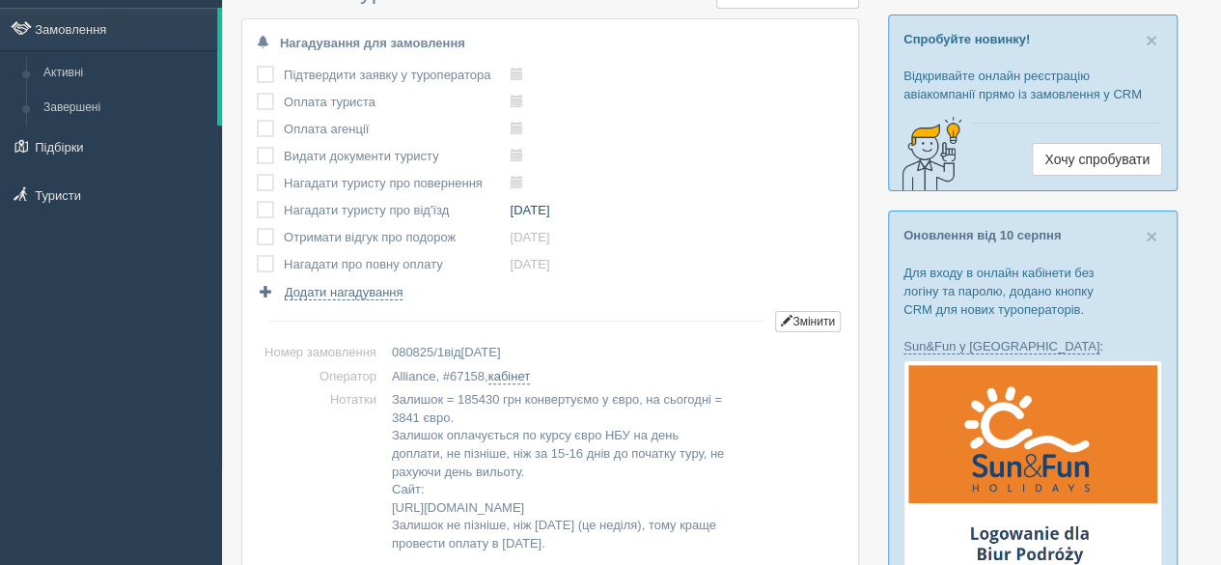
click at [540, 206] on link "[DATE]" at bounding box center [530, 210] width 40 height 14
type input "[DATE] 10:30"
select select "10"
select select "30"
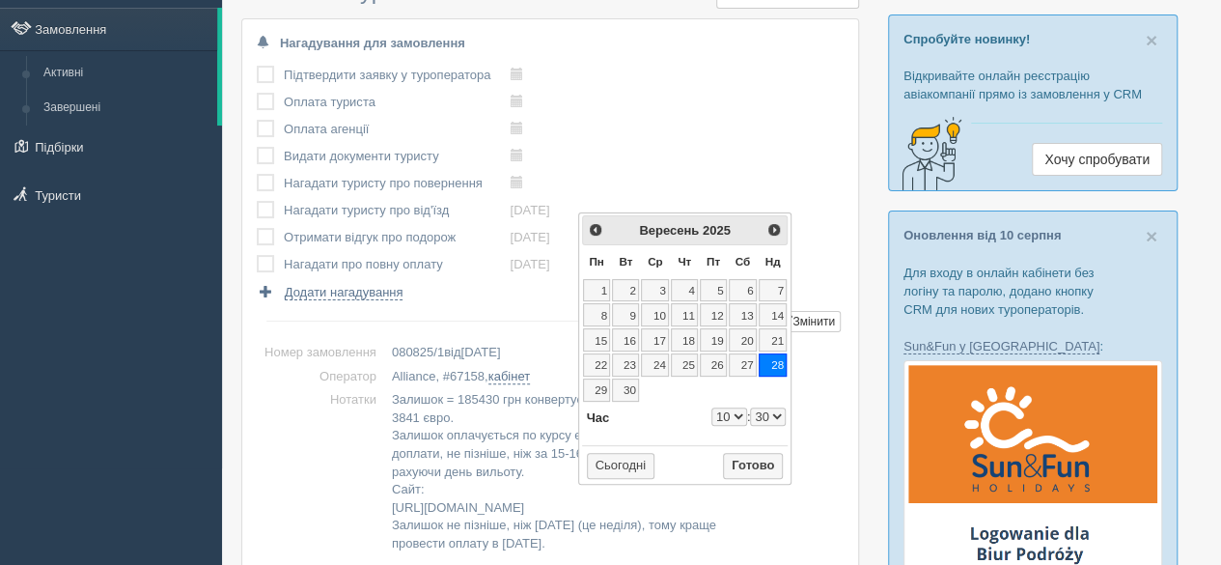
click at [773, 360] on link "28" at bounding box center [773, 364] width 29 height 23
select select "10"
select select "30"
click at [727, 410] on select "0 1 2 3 4 5 6 7 8 9 10 11 12 13 14 15 16 17 18 19 20 21 22 23" at bounding box center [730, 416] width 36 height 18
type input "[DATE] 7:30"
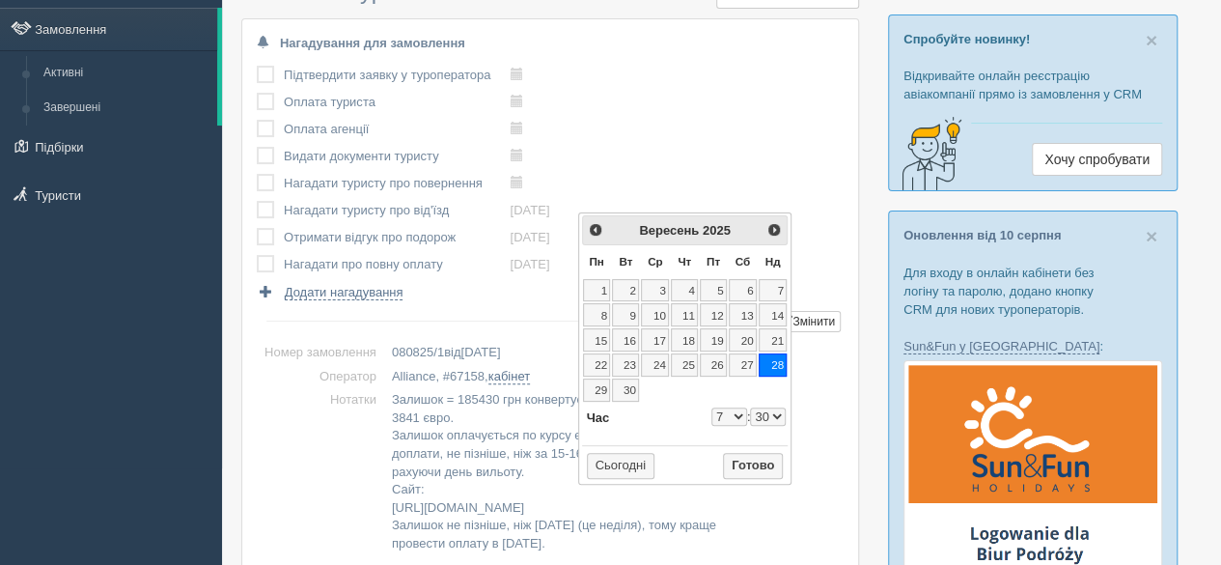
select select "7"
select select "30"
click at [776, 463] on button "Готово" at bounding box center [753, 466] width 60 height 27
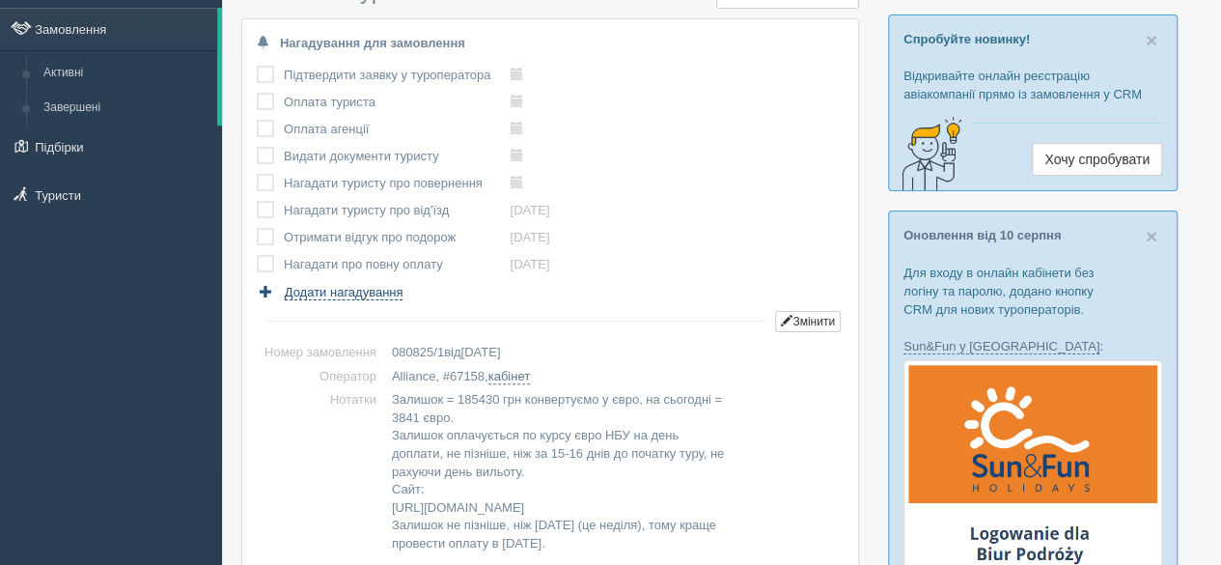
click at [319, 291] on span "Додати нагадування" at bounding box center [344, 292] width 119 height 15
select select "10"
select select "55"
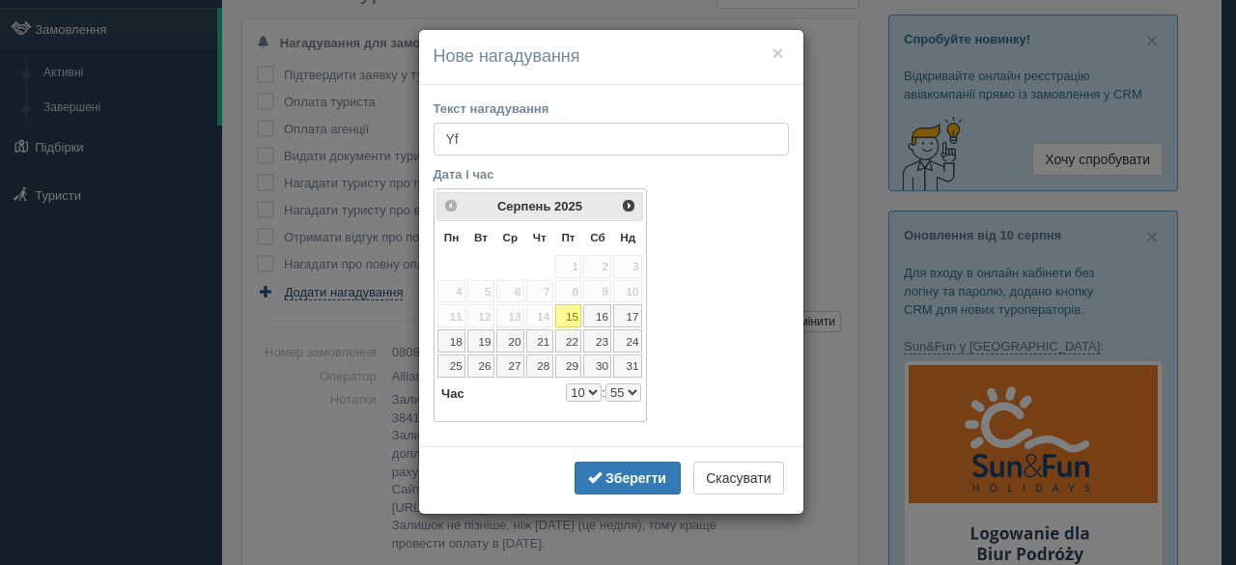
type input "Y"
type input "Написати в готелі та перевірити бронювання"
click at [633, 210] on span "Наст>" at bounding box center [629, 204] width 15 height 15
select select "10"
select select "55"
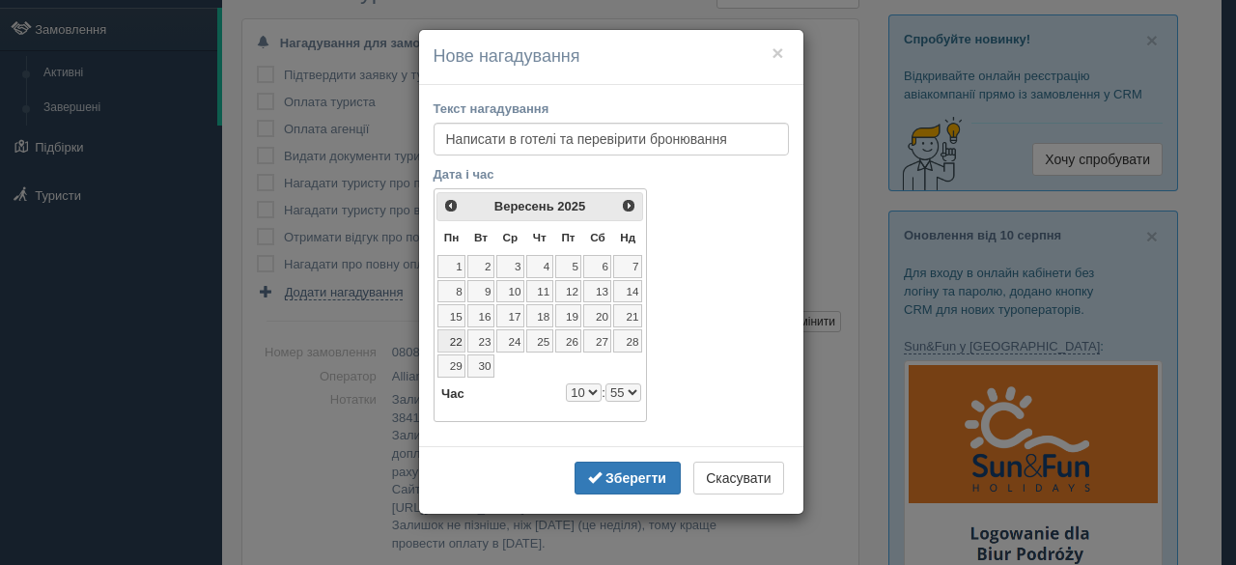
click at [460, 336] on link "22" at bounding box center [451, 340] width 28 height 23
select select "10"
select select "55"
click at [585, 385] on select "0 1 2 3 4 5 6 7 8 9 10 11 12 13 14 15 16 17 18 19 20 21 22 23" at bounding box center [584, 392] width 36 height 18
select select "7"
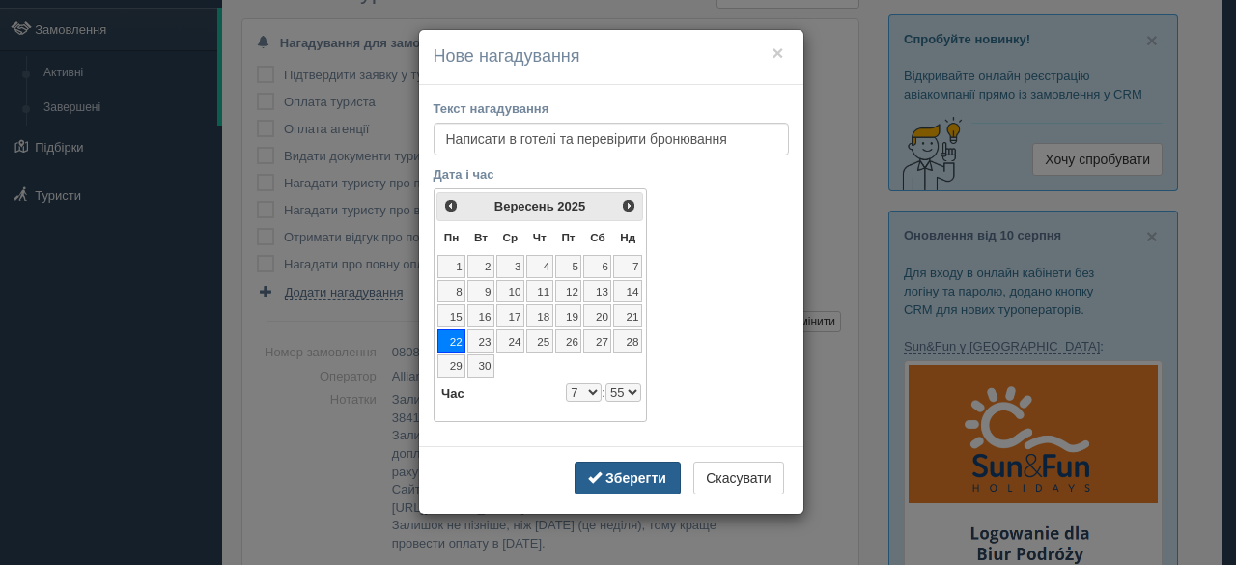
select select "55"
click at [650, 473] on b "Зберегти" at bounding box center [635, 477] width 61 height 15
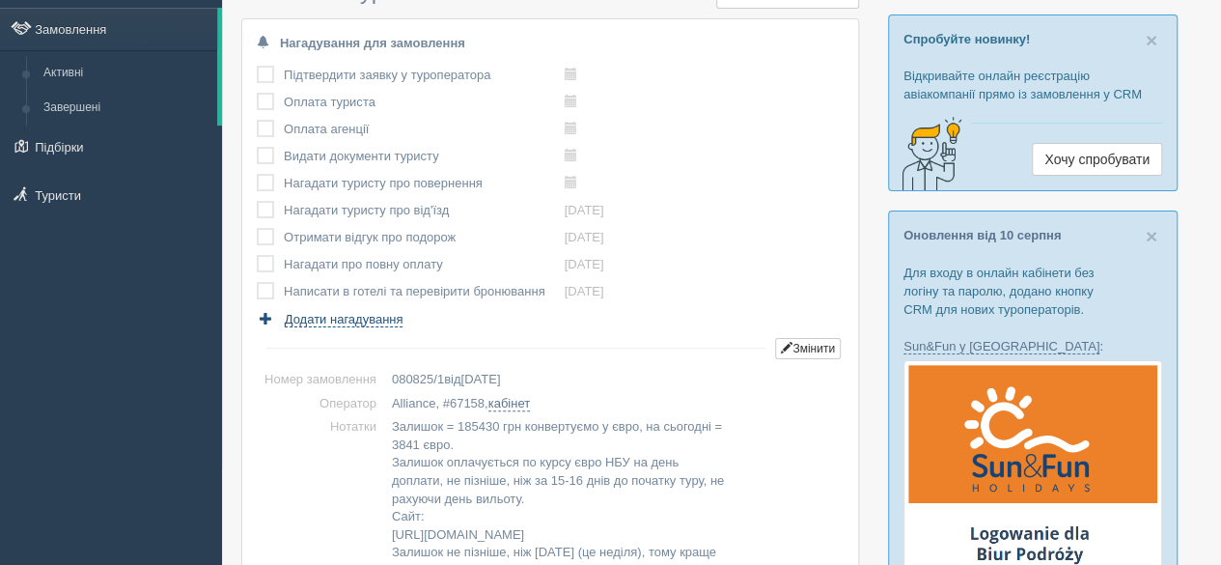
click at [378, 321] on span "Додати нагадування" at bounding box center [344, 319] width 119 height 15
select select "10"
select select "55"
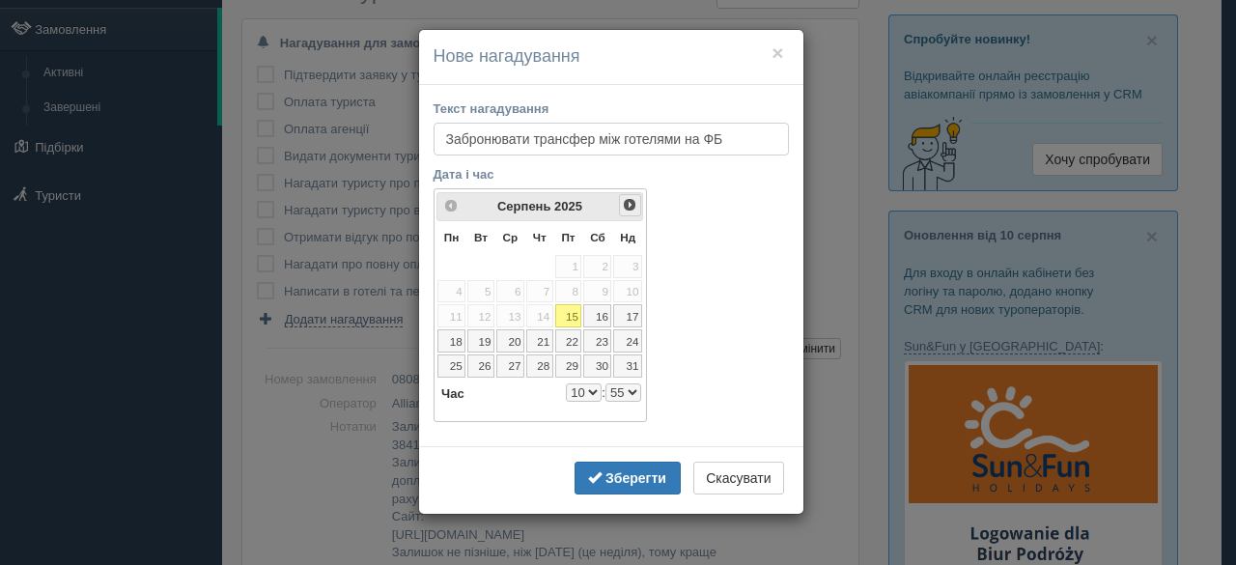
type input "Забронювати трансфер між готелями на ФБ"
click at [631, 210] on span "Наст>" at bounding box center [629, 204] width 15 height 15
select select "10"
select select "55"
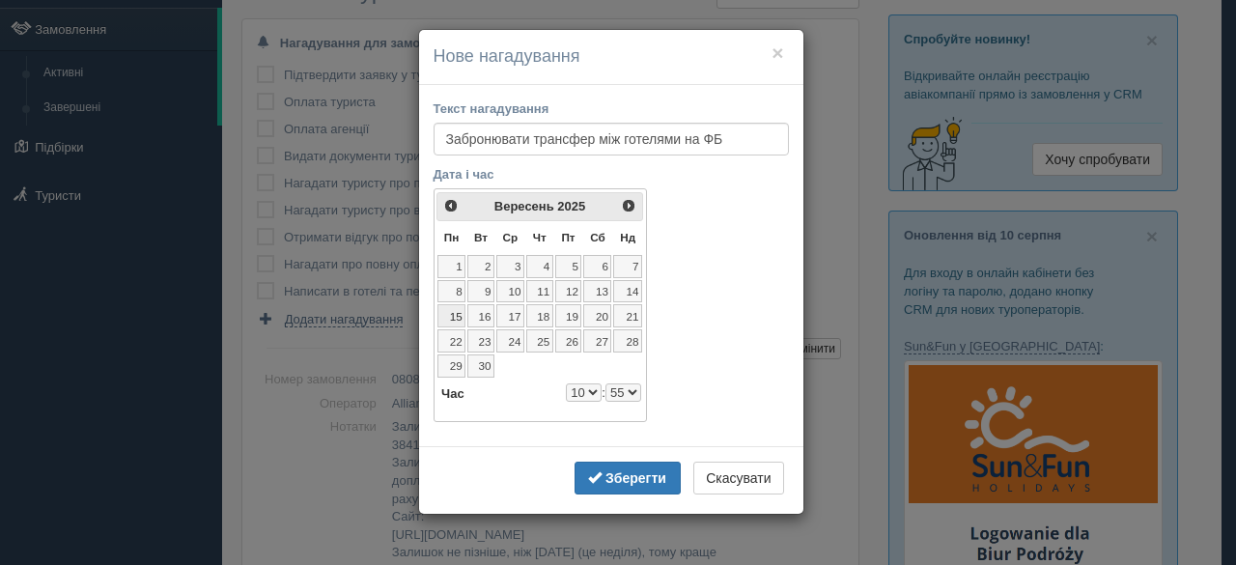
click at [451, 313] on link "15" at bounding box center [451, 315] width 28 height 23
select select "10"
select select "55"
click at [593, 384] on select "0 1 2 3 4 5 6 7 8 9 10 11 12 13 14 15 16 17 18 19 20 21 22 23" at bounding box center [584, 392] width 36 height 18
select select "8"
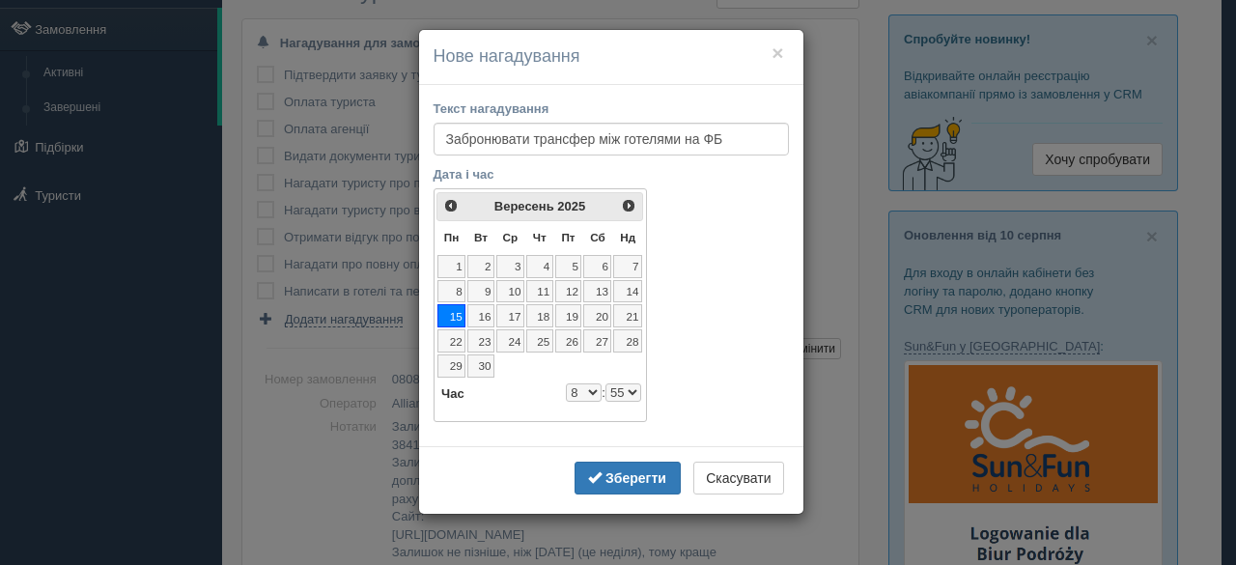
select select "55"
click at [632, 470] on b "Зберегти" at bounding box center [635, 477] width 61 height 15
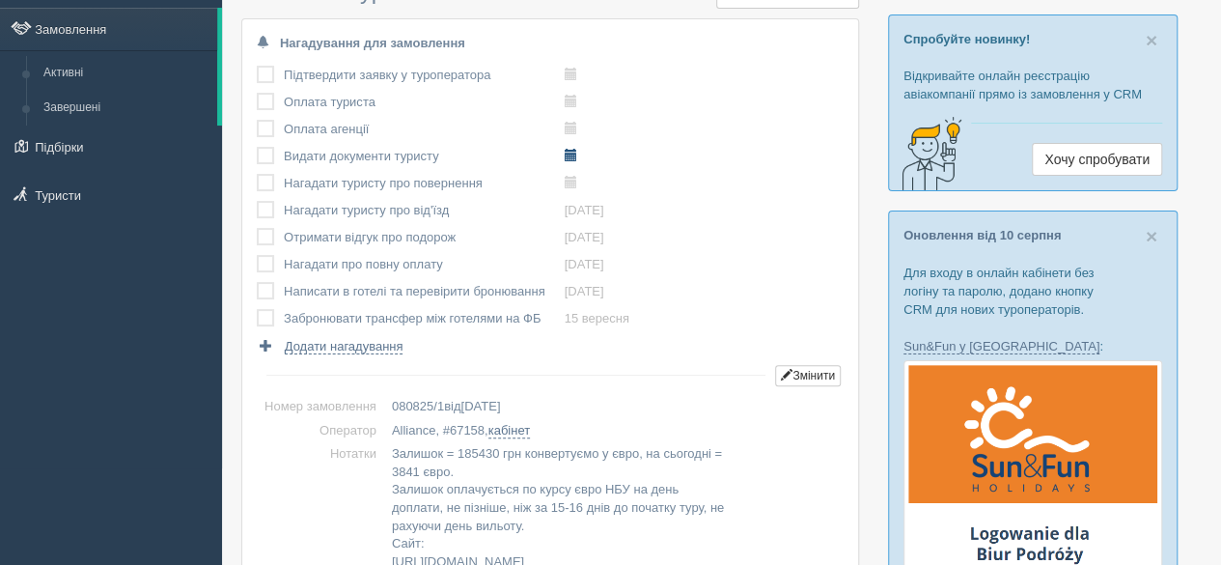
click at [574, 155] on span at bounding box center [571, 155] width 13 height 13
type input "[DATE] 10:40"
select select "10"
select select "40"
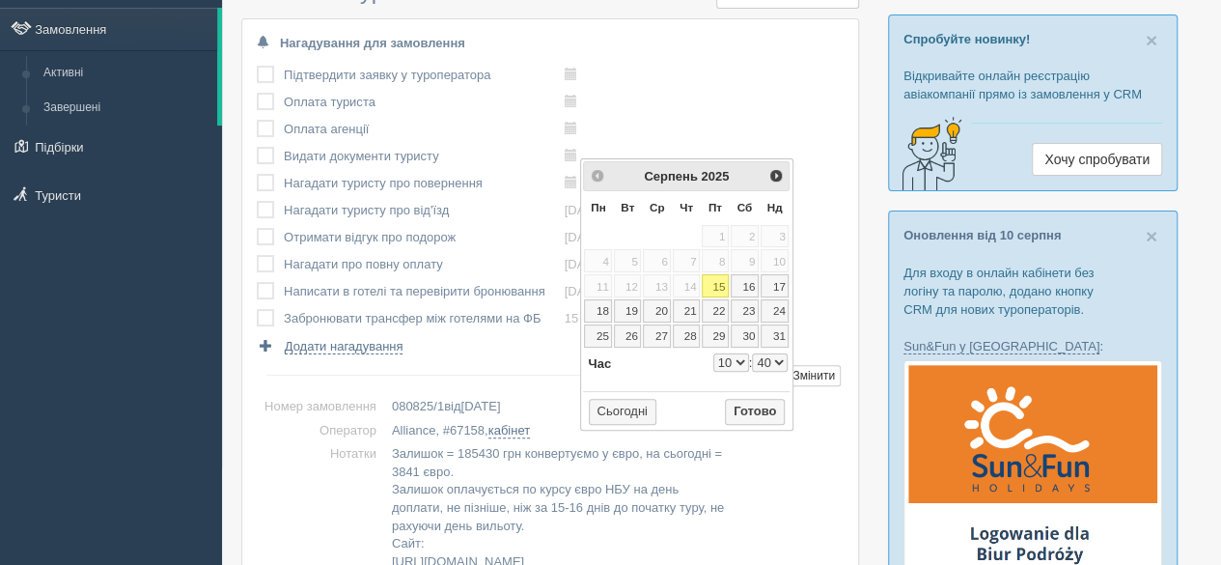
click at [782, 177] on span "Наст>" at bounding box center [776, 175] width 15 height 15
select select "10"
select select "40"
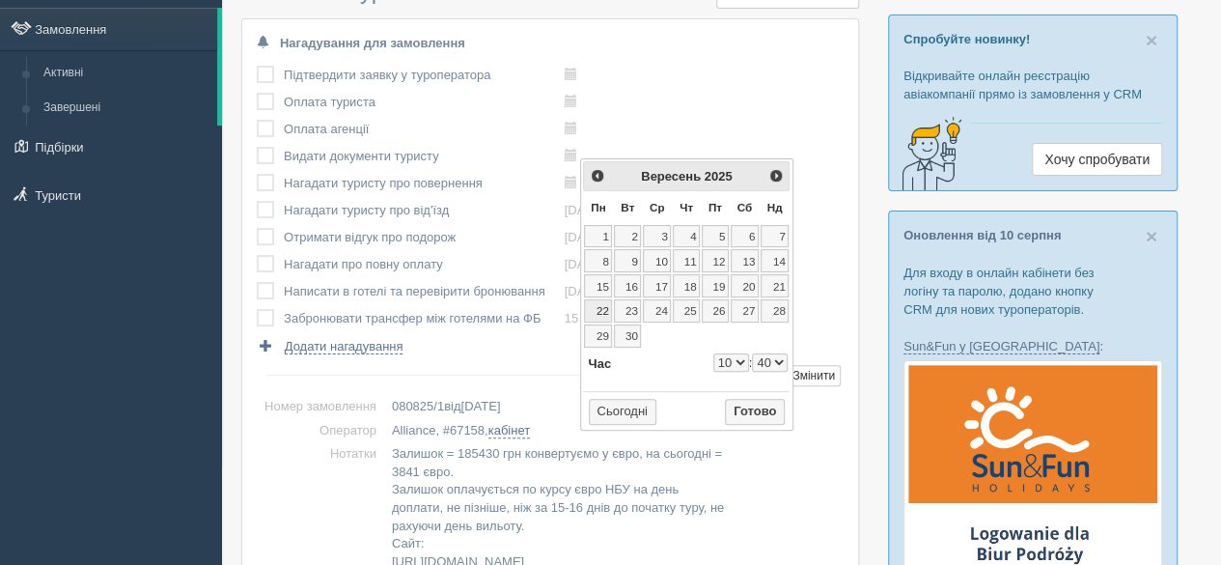
click at [605, 304] on link "22" at bounding box center [598, 310] width 28 height 23
type input "[DATE] 10:40"
select select "10"
select select "40"
click at [728, 359] on select "0 1 2 3 4 5 6 7 8 9 10 11 12 13 14 15 16 17 18 19 20 21 22 23" at bounding box center [732, 362] width 36 height 18
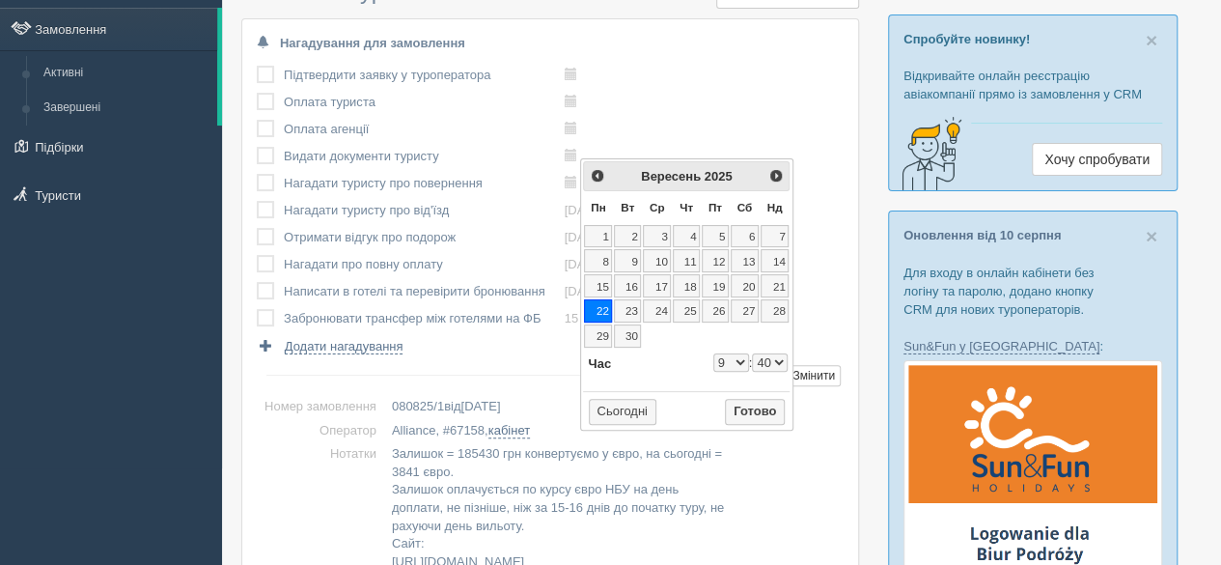
type input "[DATE] 9:40"
select select "9"
select select "40"
click at [759, 406] on button "Готово" at bounding box center [755, 412] width 60 height 27
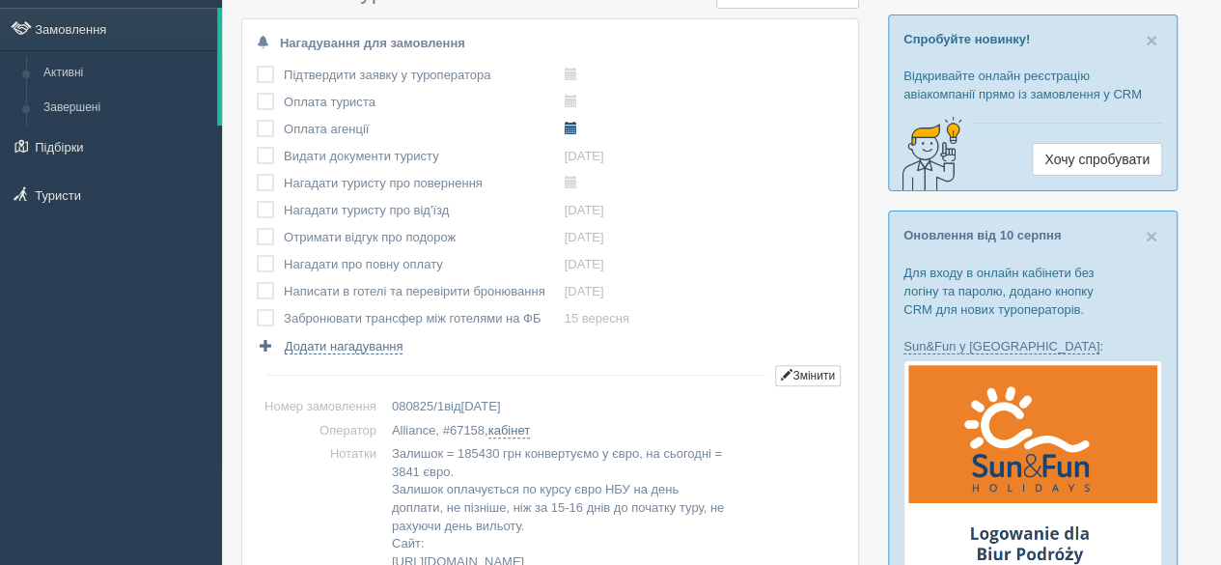
click at [575, 130] on span at bounding box center [571, 128] width 13 height 13
type input "[DATE] 10:40"
select select "10"
select select "40"
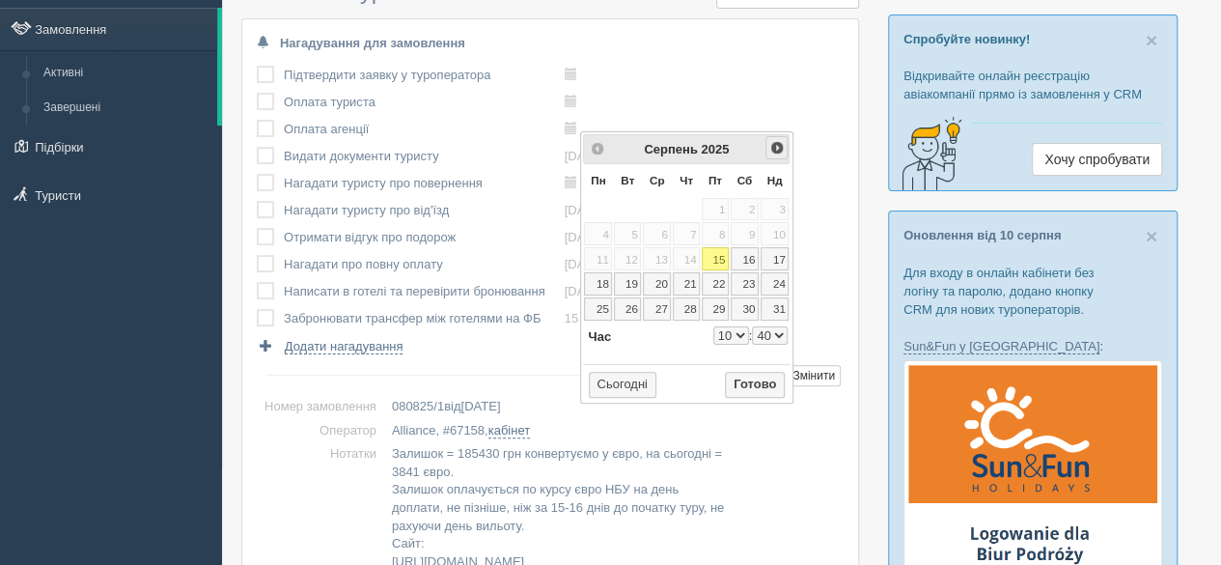
click at [775, 142] on span "Наст>" at bounding box center [777, 147] width 15 height 15
select select "10"
select select "40"
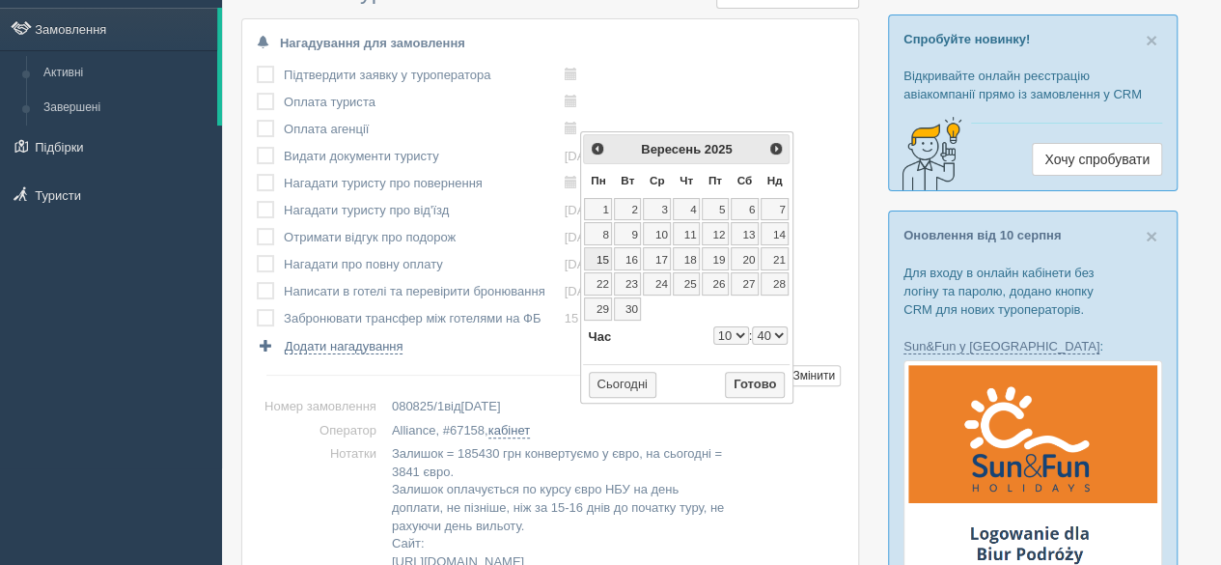
click at [610, 255] on link "15" at bounding box center [598, 258] width 28 height 23
type input "[DATE] 10:40"
select select "10"
select select "40"
click at [738, 331] on select "0 1 2 3 4 5 6 7 8 9 10 11 12 13 14 15 16 17 18 19 20 21 22 23" at bounding box center [732, 335] width 36 height 18
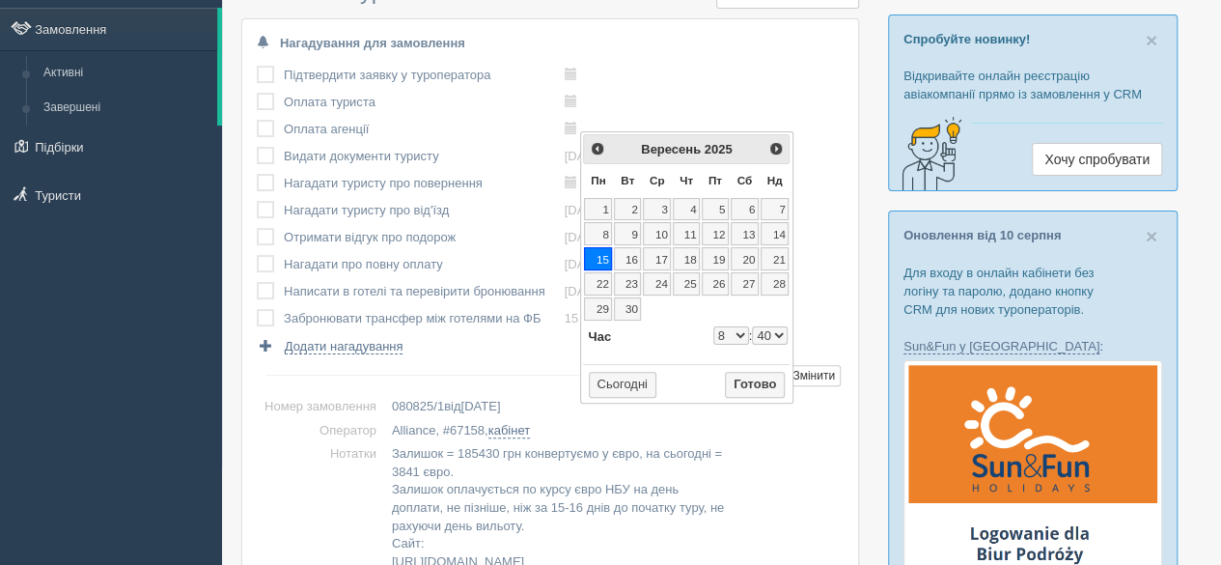
type input "[DATE] 8:40"
select select "8"
select select "40"
click at [761, 381] on button "Готово" at bounding box center [755, 385] width 60 height 27
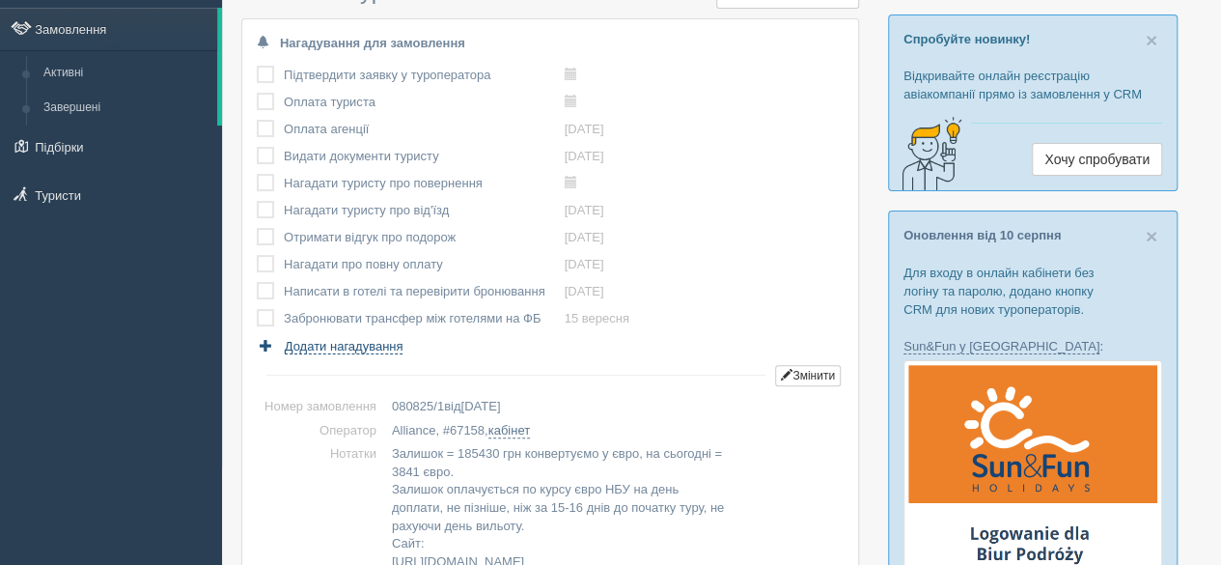
click at [353, 350] on span "Додати нагадування" at bounding box center [344, 346] width 119 height 15
select select "10"
select select "55"
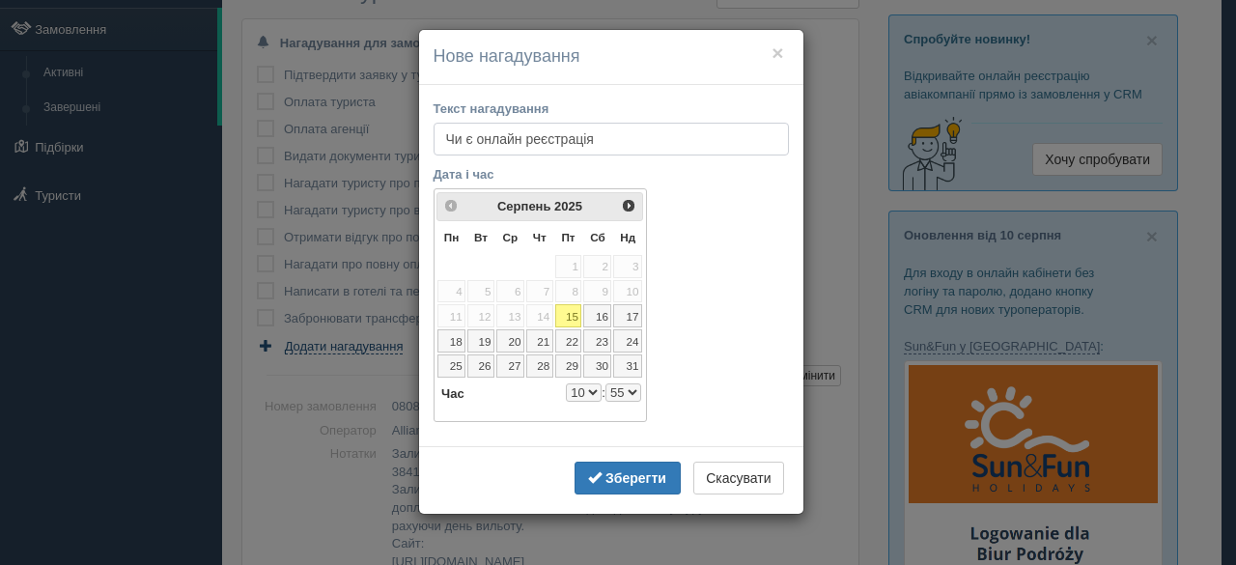
paste input "Mavi Gok Airlines"
type input "Чи є онлайн реєстрація Mavi Gok Airlines"
click at [627, 214] on link "Наст>" at bounding box center [630, 205] width 22 height 22
select select "10"
select select "55"
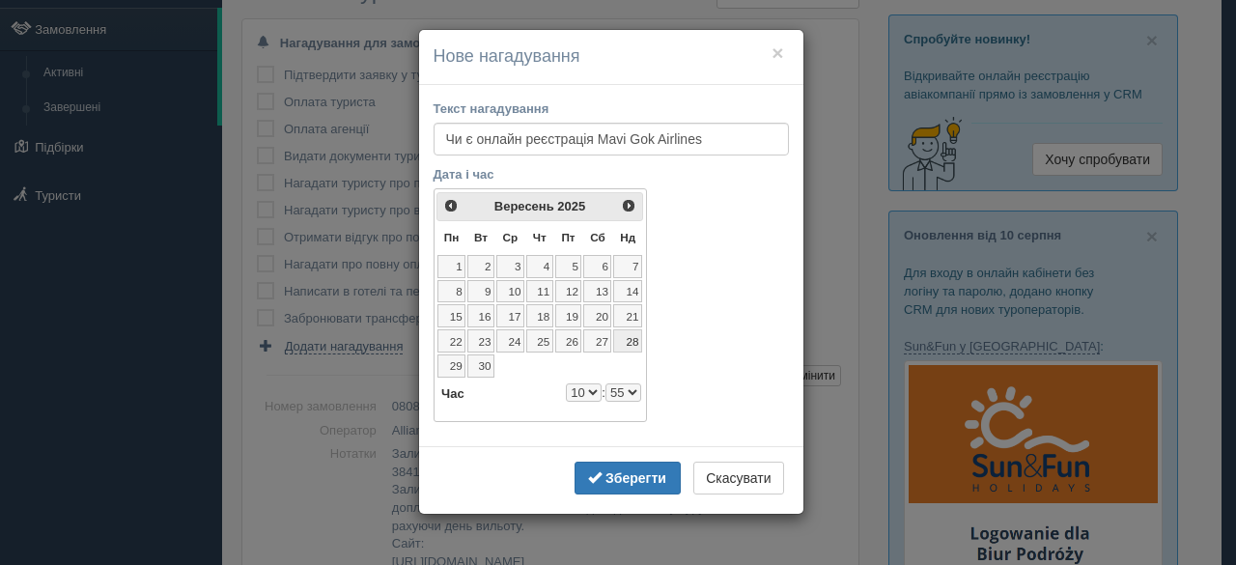
click at [627, 335] on link "28" at bounding box center [627, 340] width 29 height 23
select select "10"
select select "55"
click at [715, 148] on input "Чи є онлайн реєстрація Mavi Gok Airlines" at bounding box center [611, 139] width 355 height 33
paste input "11:30"
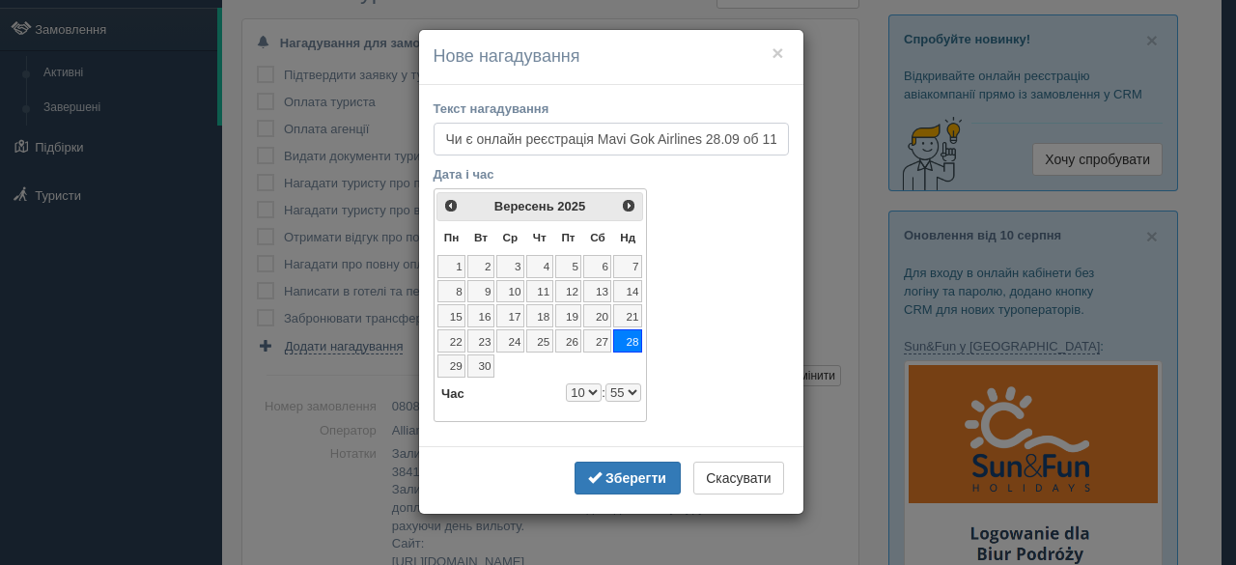
scroll to position [0, 17]
type input "Чи є онлайн реєстрація Mavi Gok Airlines 28.09 об 11:30"
click at [591, 386] on select "0 1 2 3 4 5 6 7 8 9 10 11 12 13 14 15 16 17 18 19 20 21 22 23" at bounding box center [584, 392] width 36 height 18
select select "11"
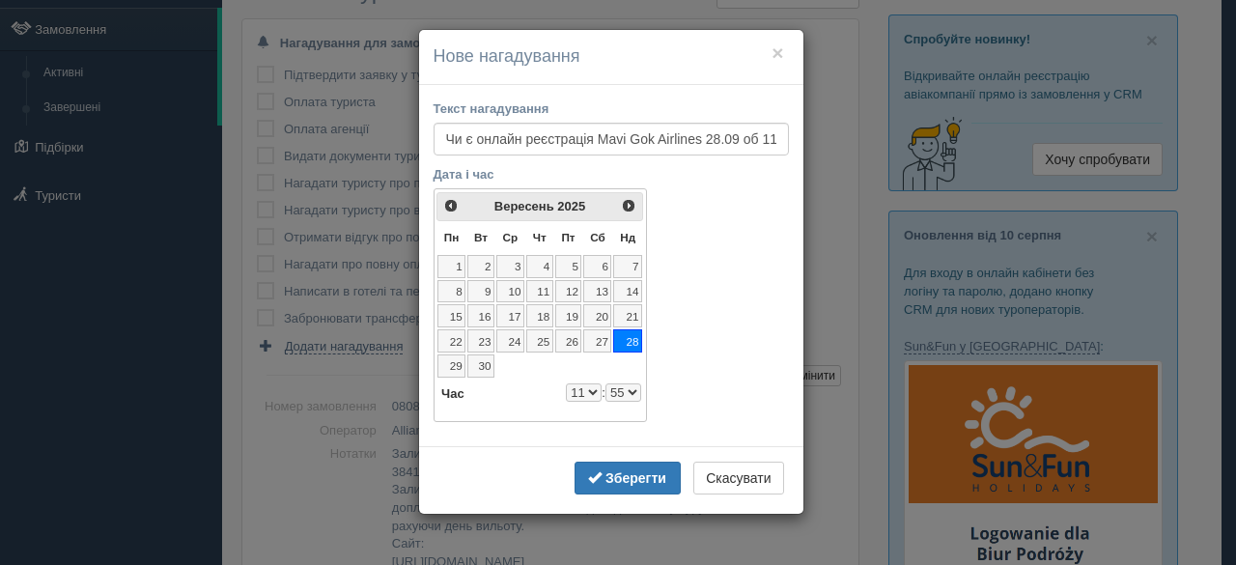
select select "55"
drag, startPoint x: 624, startPoint y: 390, endPoint x: 624, endPoint y: 379, distance: 10.6
click at [624, 390] on select "00 05 10 15 20 25 30 35 40 45 50 55" at bounding box center [623, 392] width 36 height 18
select select "11"
select select "25"
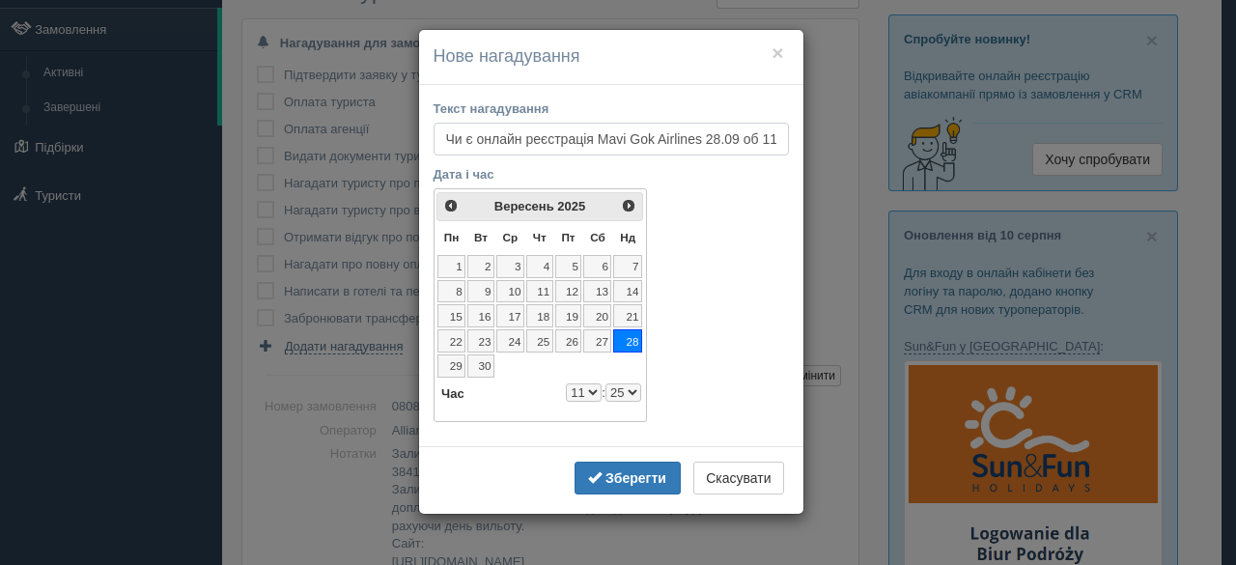
click at [598, 136] on input "Чи є онлайн реєстрація Mavi Gok Airlines 28.09 об 11:30" at bounding box center [611, 139] width 355 height 33
type input "Чи є онлайн реєстрація туди Mavi Gok Airlines 28.09 об 11:30"
click at [655, 473] on b "Зберегти" at bounding box center [635, 477] width 61 height 15
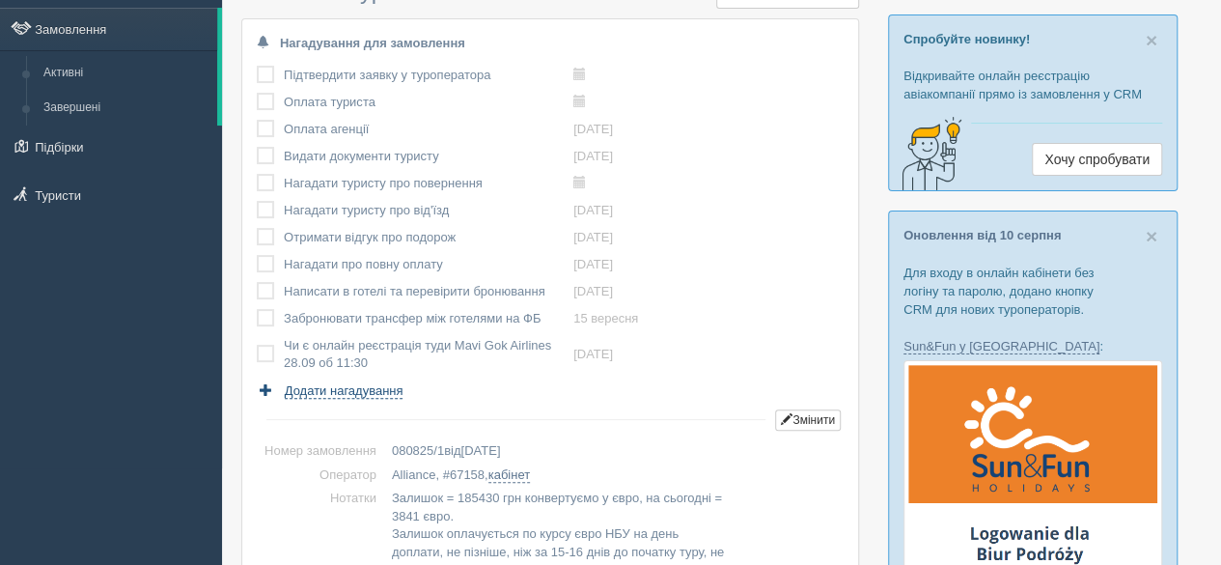
click at [388, 393] on span "Додати нагадування" at bounding box center [344, 390] width 119 height 15
select select "10"
select select "55"
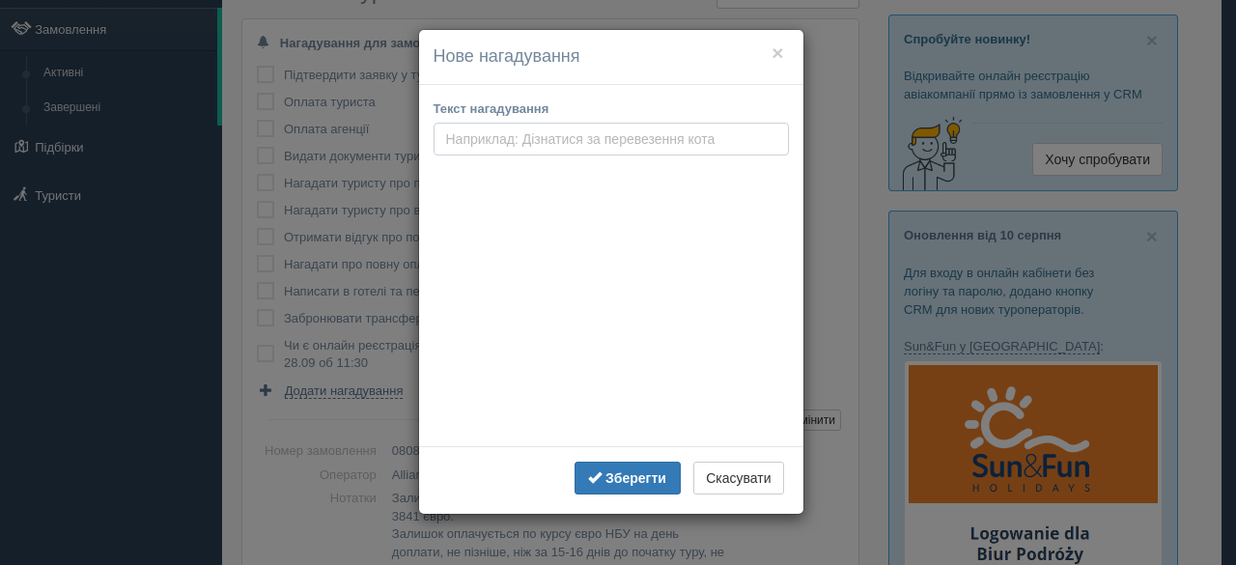
paste input "Чи є онлайн реєстрація туди Mavi Gok Airlines 28.09 об 11:30"
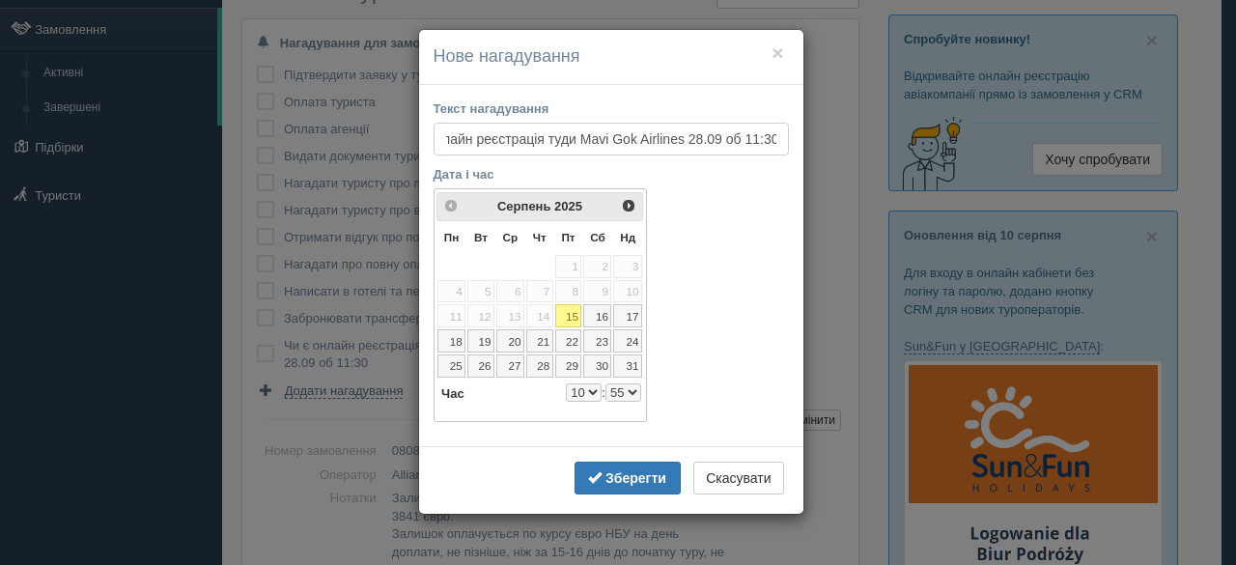
click at [568, 138] on input "Чи є онлайн реєстрація туди Mavi Gok Airlines 28.09 об 11:30" at bounding box center [611, 139] width 355 height 33
click at [757, 132] on input "Чи є онлайн реєстрація назад Mavi Gok Airlines 28.09 об 11:30" at bounding box center [611, 139] width 355 height 33
click at [750, 136] on input "Чи є онлайн реєстрація назад Mavi Gok Airlines 12.10 об 11:30" at bounding box center [611, 139] width 355 height 33
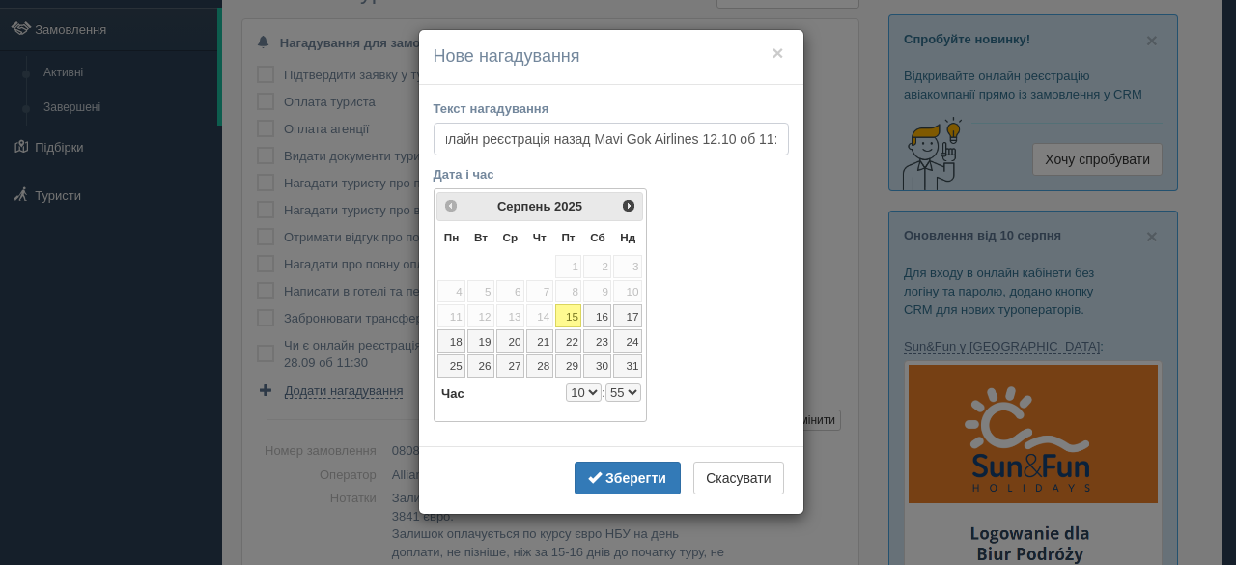
scroll to position [0, 58]
drag, startPoint x: 746, startPoint y: 136, endPoint x: 807, endPoint y: 136, distance: 60.8
click at [802, 136] on div "Текст нагадування Чи є онлайн реєстрація назад Mavi Gok Airlines 12.10 об 11:30…" at bounding box center [611, 266] width 384 height 362
paste input "08:30"
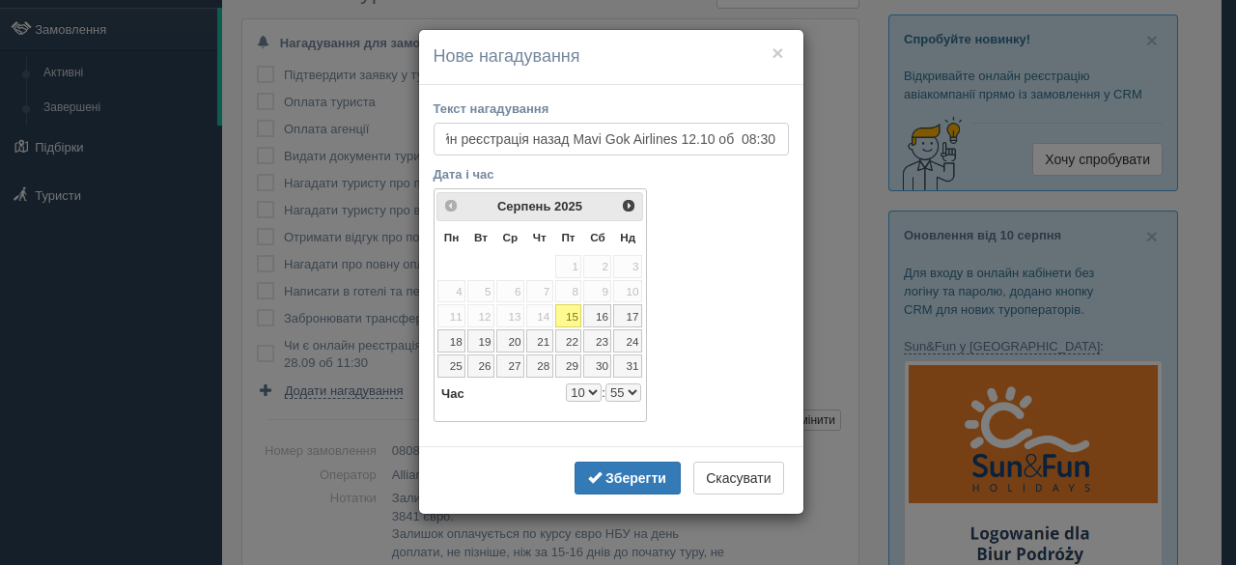
click at [741, 142] on input "Чи є онлайн реєстрація назад Mavi Gok Airlines 12.10 об 08:30" at bounding box center [611, 139] width 355 height 33
type input "Чи є онлайн реєстрація назад Mavi Gok Airlines 12.10 об 08:30"
drag, startPoint x: 633, startPoint y: 200, endPoint x: 494, endPoint y: 74, distance: 187.3
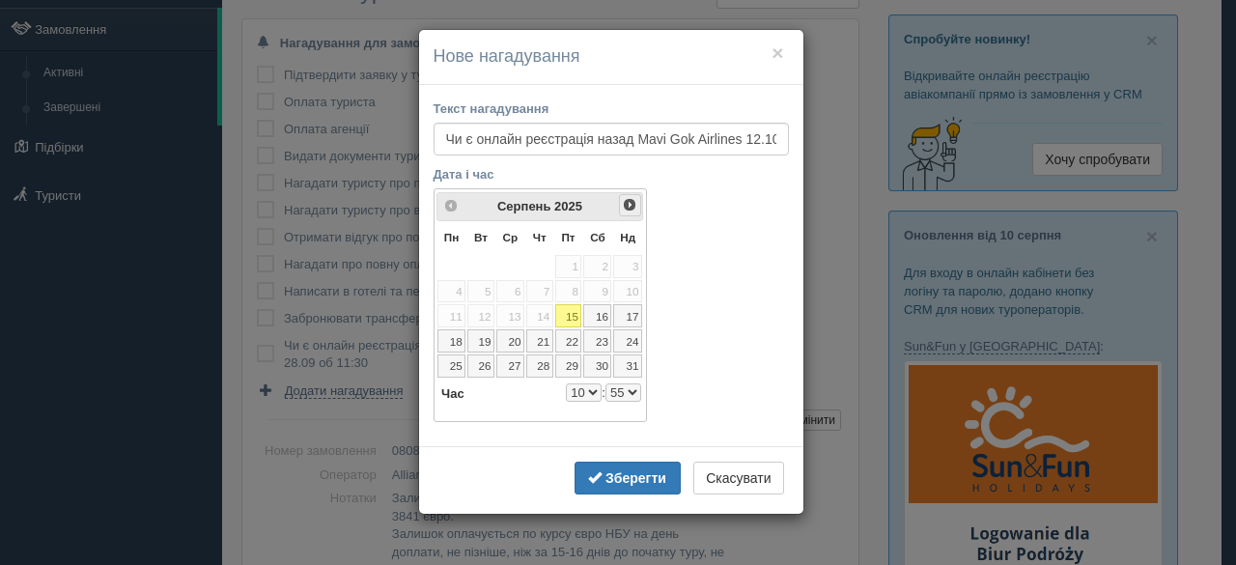
click at [633, 200] on span "Наст>" at bounding box center [629, 204] width 15 height 15
select select "10"
select select "55"
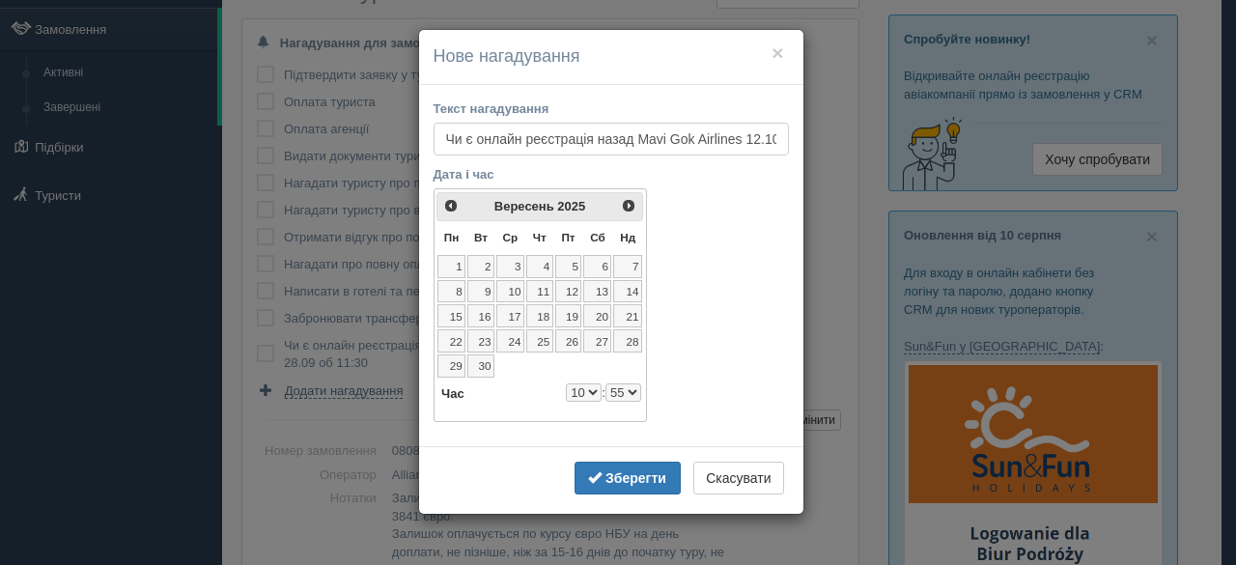
click at [701, 148] on input "Чи є онлайн реєстрація назад Mavi Gok Airlines 12.10 об 08:30" at bounding box center [611, 139] width 355 height 33
click at [622, 201] on span "Наст>" at bounding box center [629, 204] width 15 height 15
select select "10"
select select "55"
click at [632, 288] on link "12" at bounding box center [627, 291] width 29 height 23
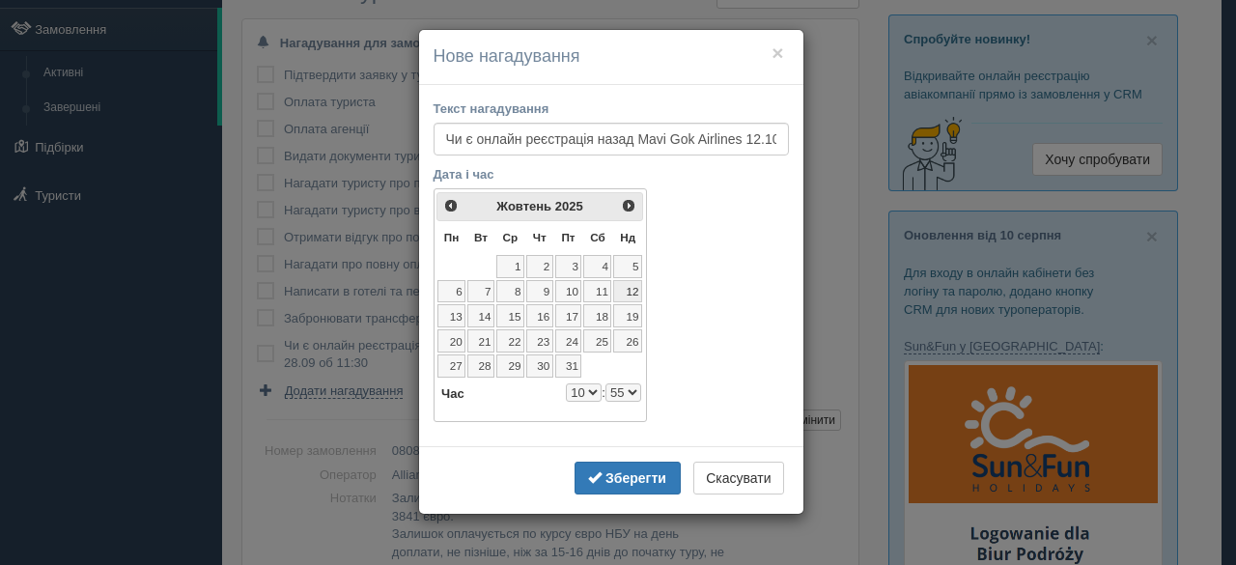
select select "10"
select select "55"
click at [585, 385] on select "0 1 2 3 4 5 6 7 8 9 10 11 12 13 14 15 16 17 18 19 20 21 22 23" at bounding box center [584, 392] width 36 height 18
select select "8"
select select "55"
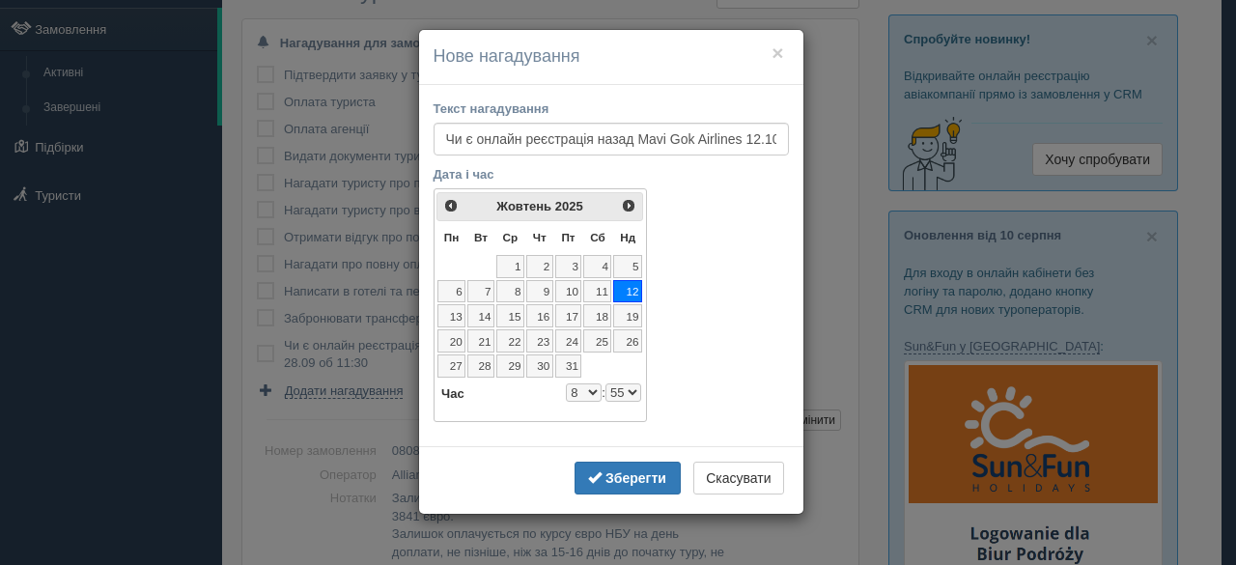
click at [621, 387] on select "00 05 10 15 20 25 30 35 40 45 50 55" at bounding box center [623, 392] width 36 height 18
select select "8"
select select "25"
click at [631, 470] on b "Зберегти" at bounding box center [635, 477] width 61 height 15
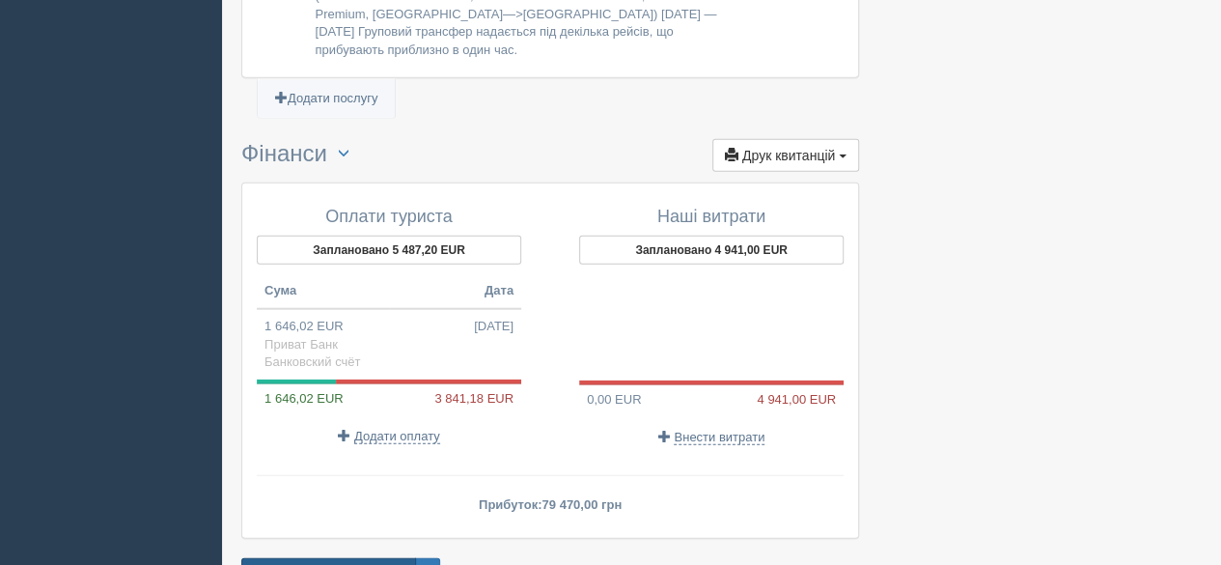
scroll to position [2306, 0]
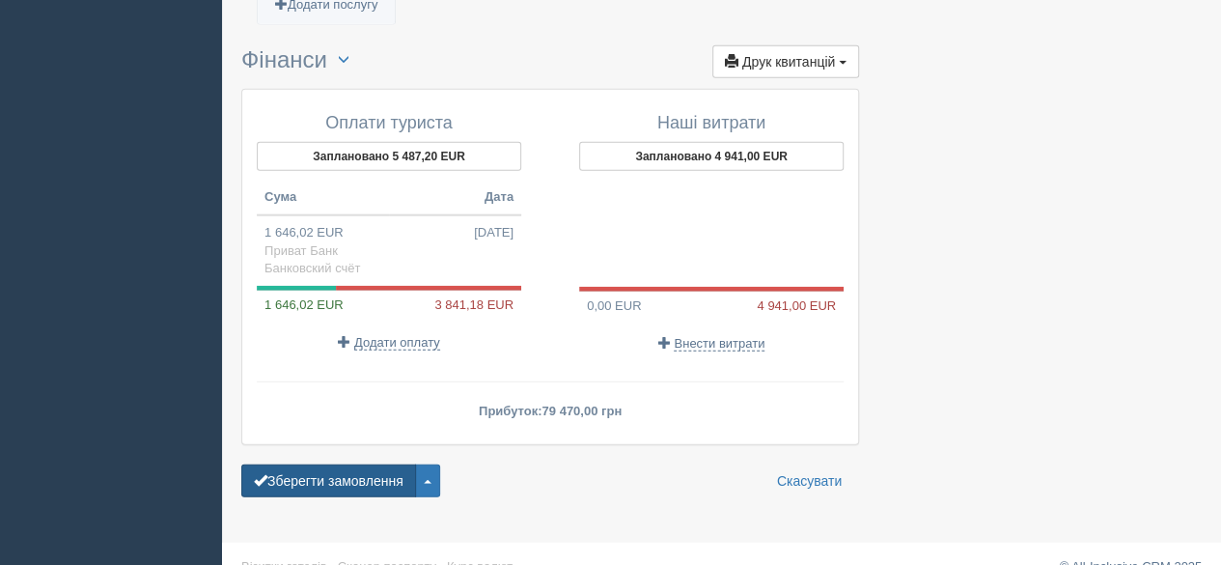
click at [313, 464] on button "Зберегти замовлення" at bounding box center [328, 480] width 175 height 33
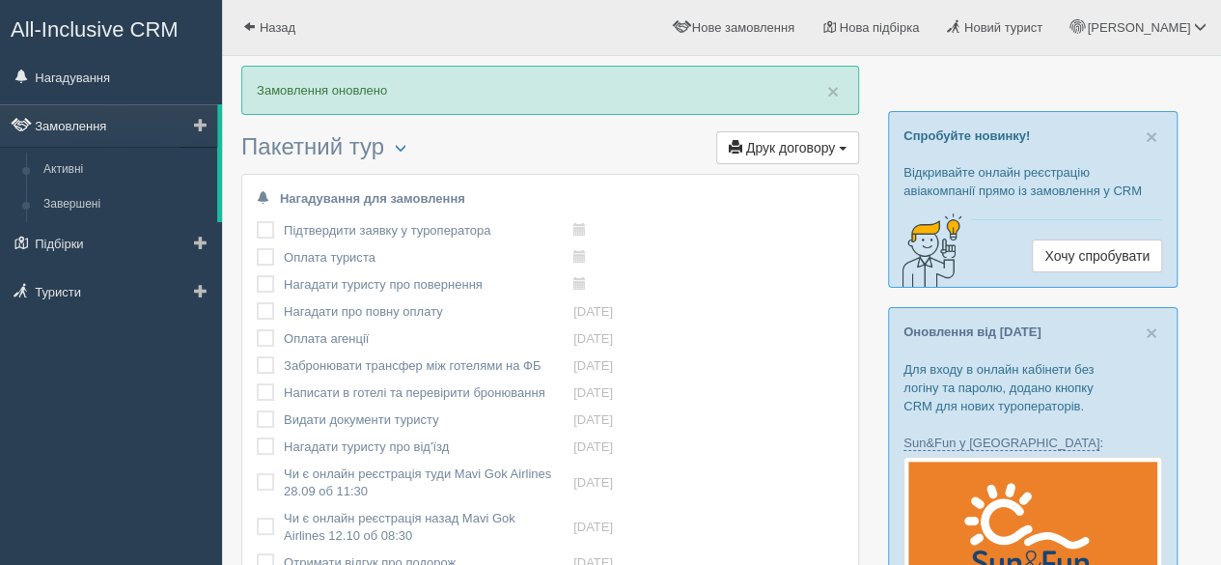
click at [89, 136] on link "Замовлення" at bounding box center [108, 125] width 217 height 42
